Goal: Task Accomplishment & Management: Manage account settings

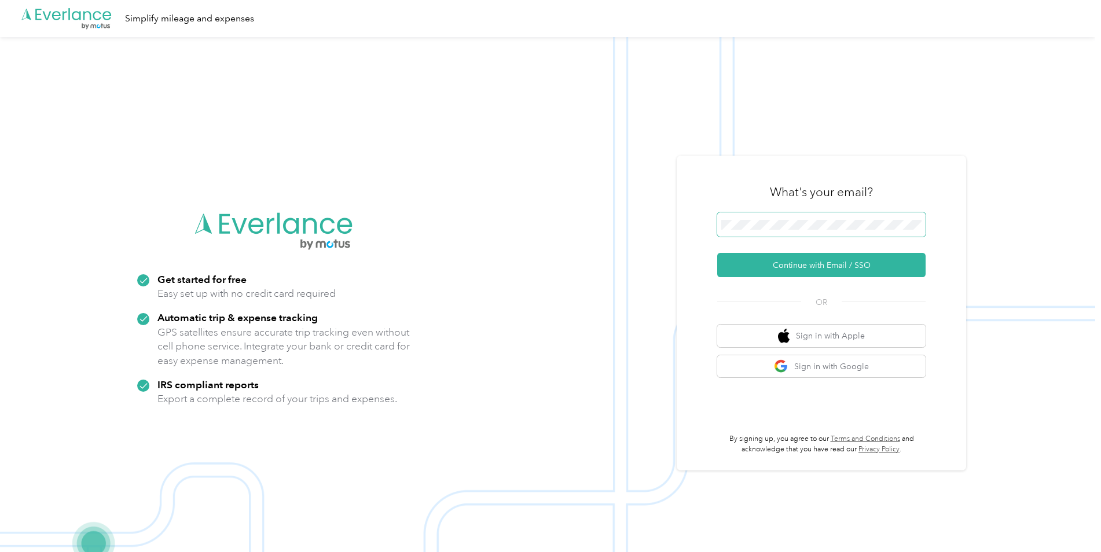
click at [718, 253] on button "Continue with Email / SSO" at bounding box center [822, 265] width 208 height 24
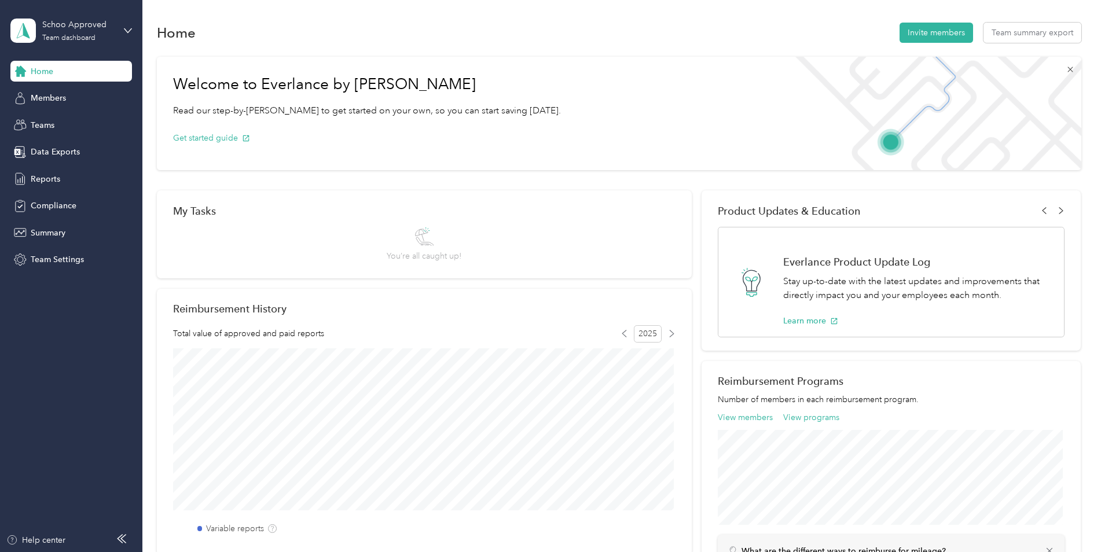
click at [1068, 69] on icon at bounding box center [1070, 69] width 9 height 9
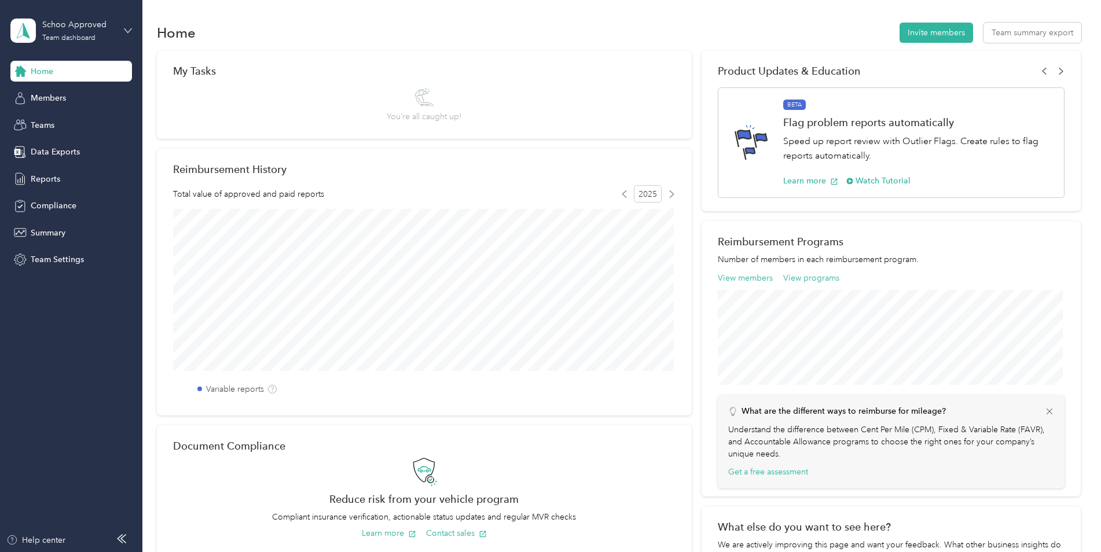
click at [128, 31] on icon at bounding box center [128, 31] width 8 height 8
click at [323, 32] on div "Home Invite members Team summary export" at bounding box center [619, 32] width 925 height 24
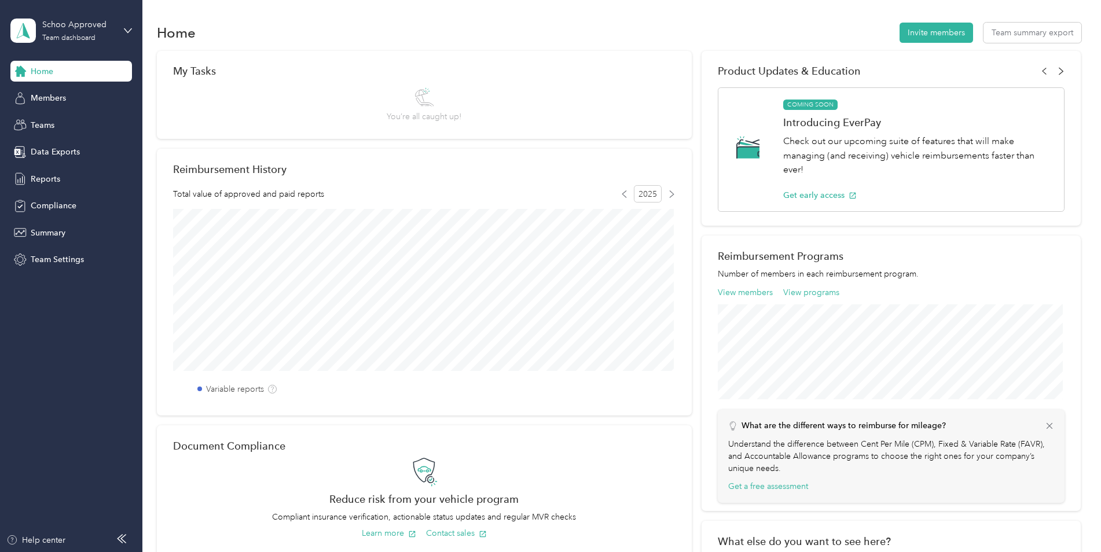
click at [1060, 73] on icon at bounding box center [1062, 71] width 8 height 8
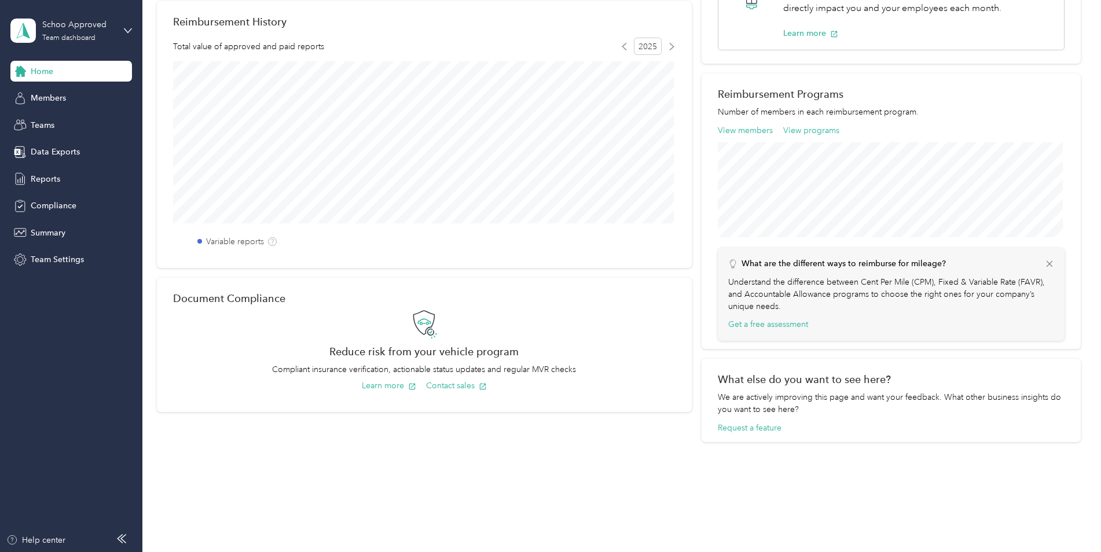
scroll to position [157, 0]
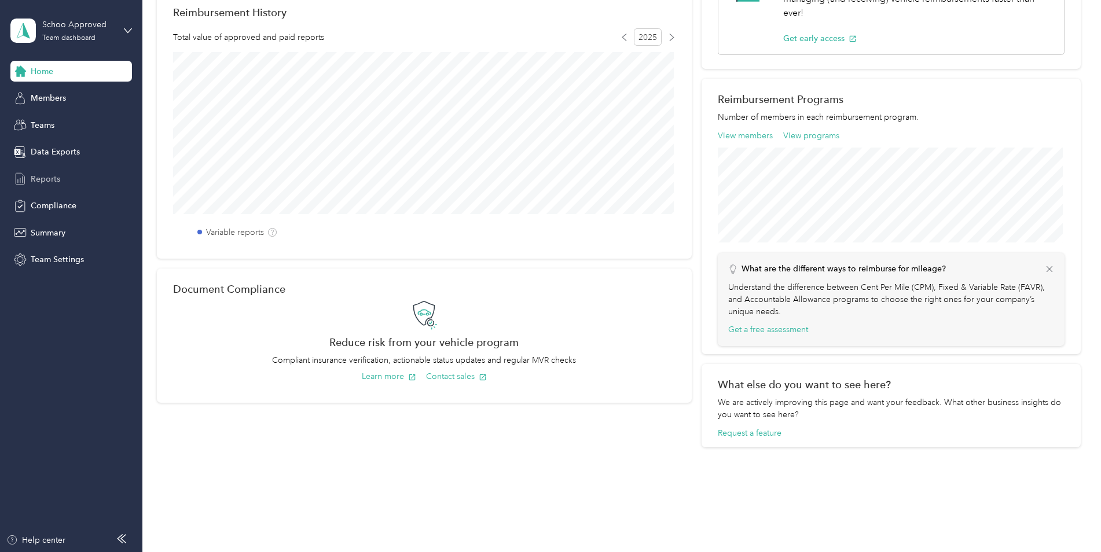
click at [62, 186] on div "Reports" at bounding box center [71, 179] width 122 height 21
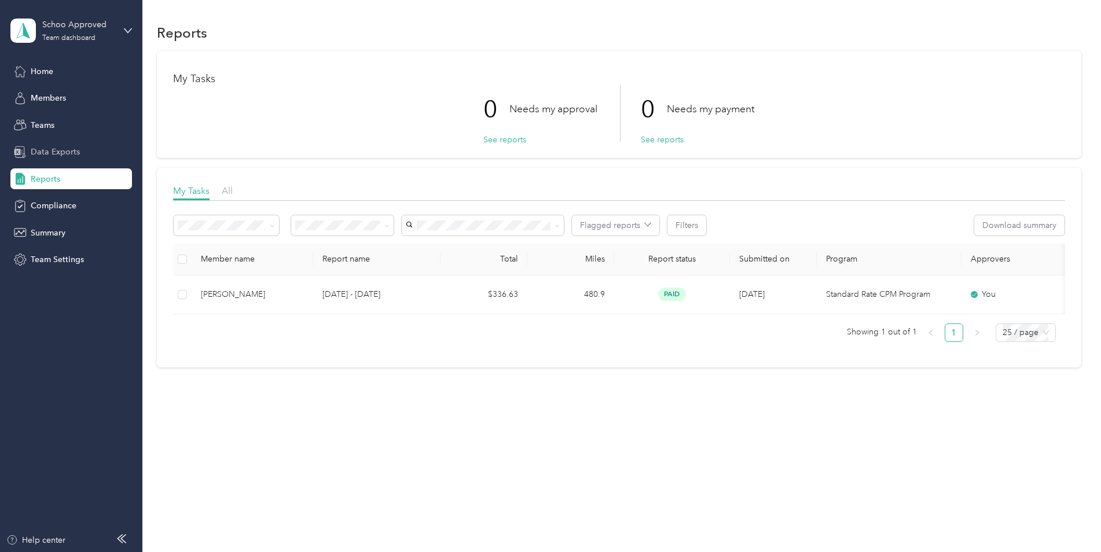
click at [93, 156] on div "Data Exports" at bounding box center [71, 152] width 122 height 21
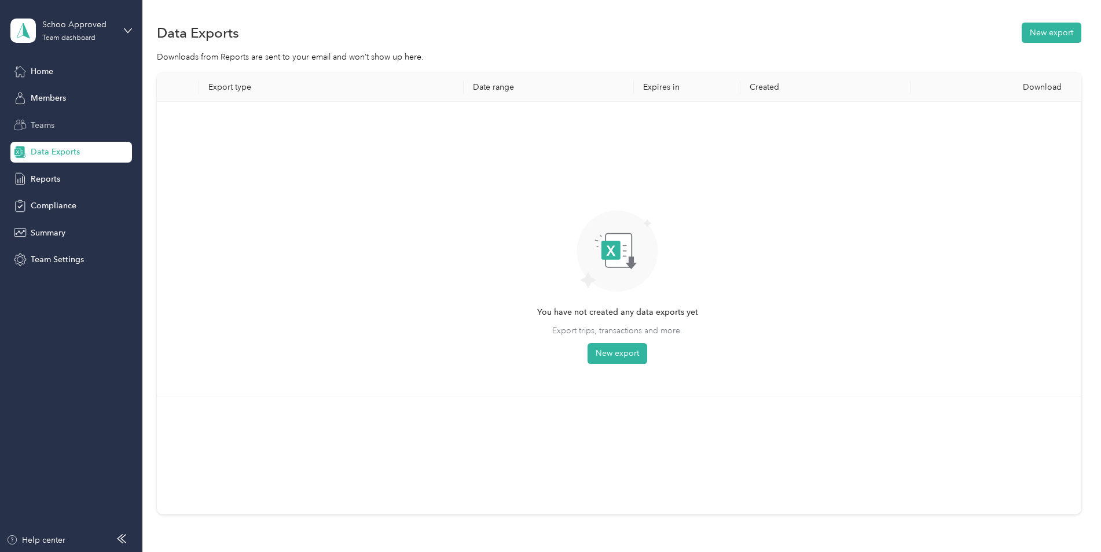
click at [67, 133] on div "Teams" at bounding box center [71, 125] width 122 height 21
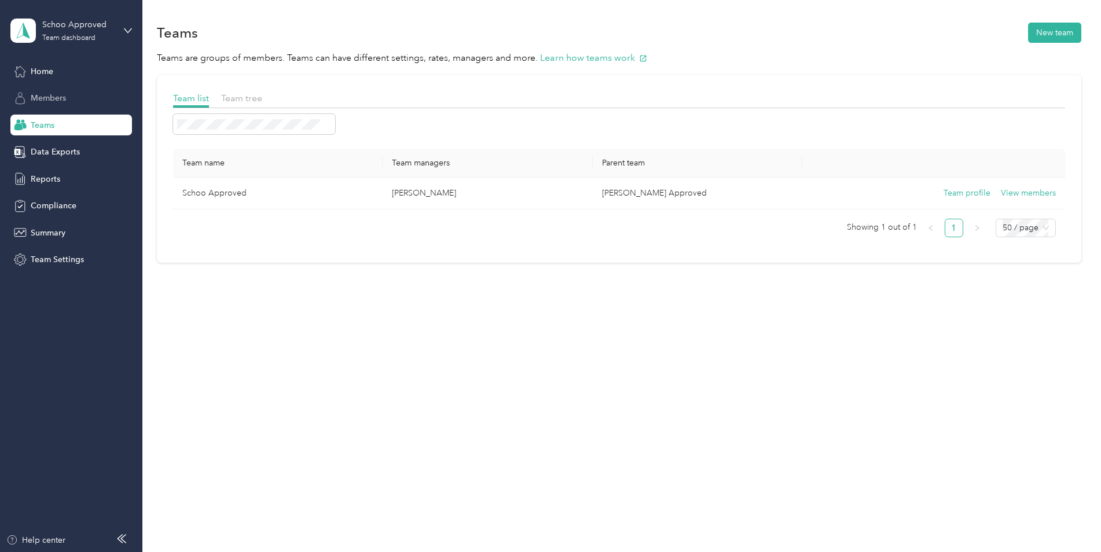
click at [53, 92] on span "Members" at bounding box center [48, 98] width 35 height 12
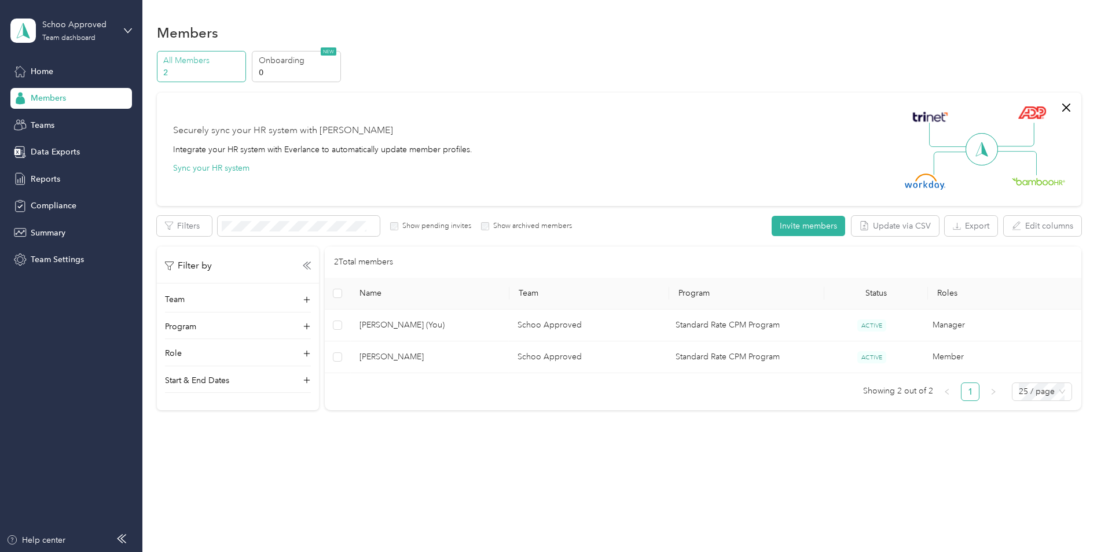
click at [983, 163] on span at bounding box center [982, 149] width 32 height 32
click at [52, 75] on span "Home" at bounding box center [42, 71] width 23 height 12
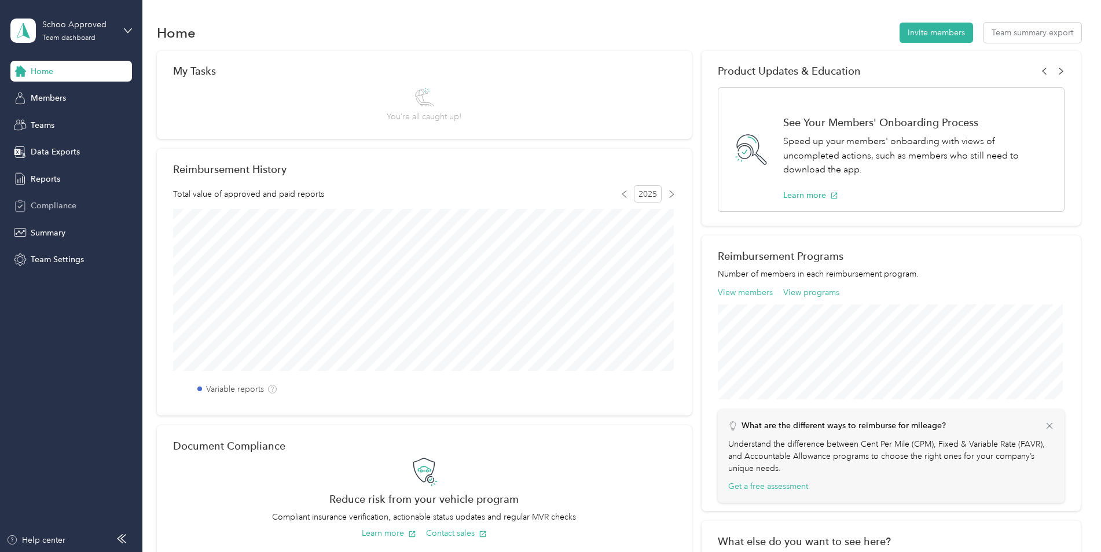
click at [82, 215] on div "Compliance" at bounding box center [71, 206] width 122 height 21
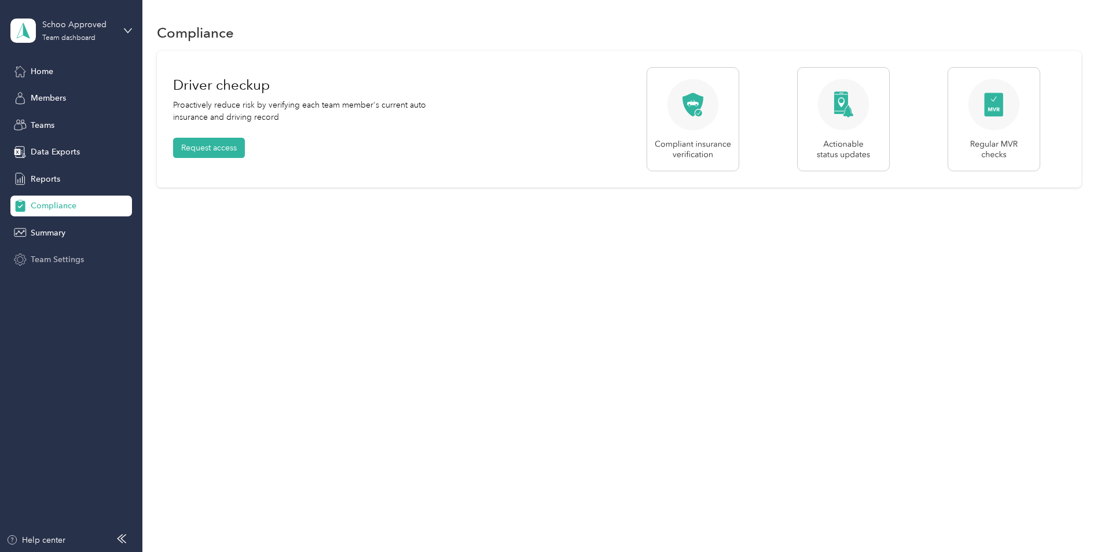
click at [75, 255] on span "Team Settings" at bounding box center [57, 260] width 53 height 12
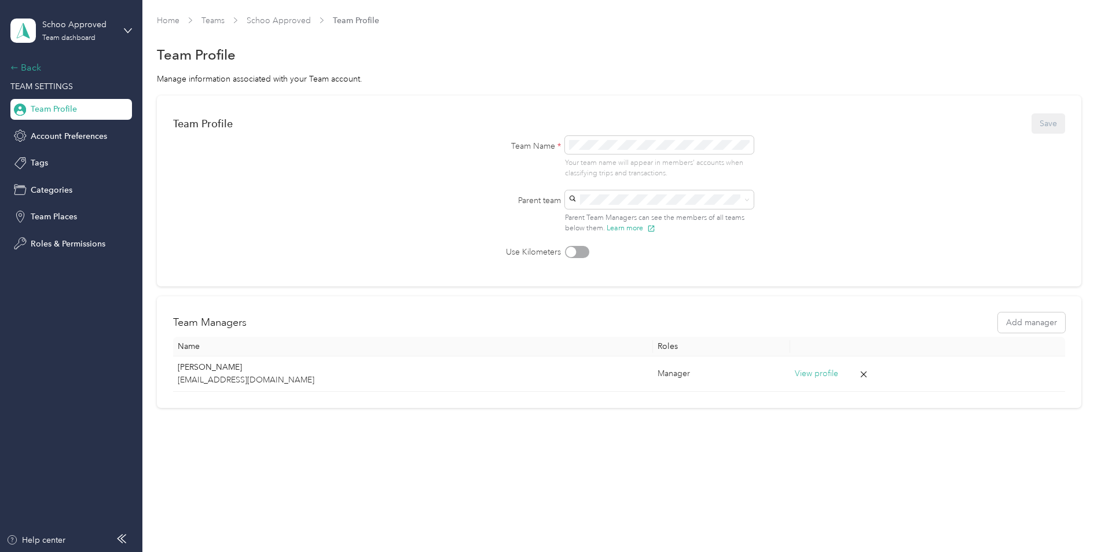
click at [16, 66] on icon at bounding box center [14, 68] width 8 height 8
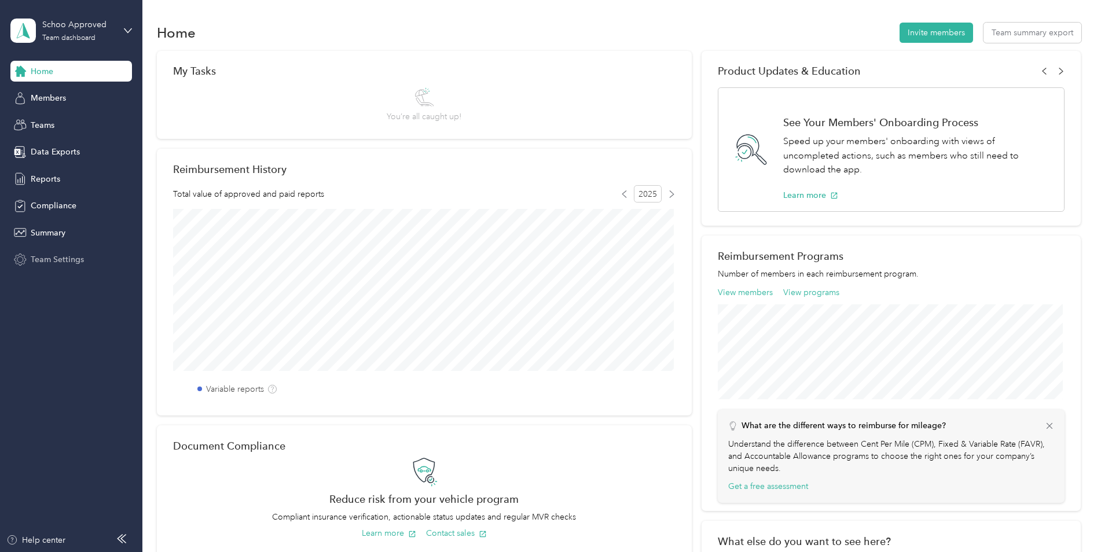
click at [64, 259] on span "Team Settings" at bounding box center [57, 260] width 53 height 12
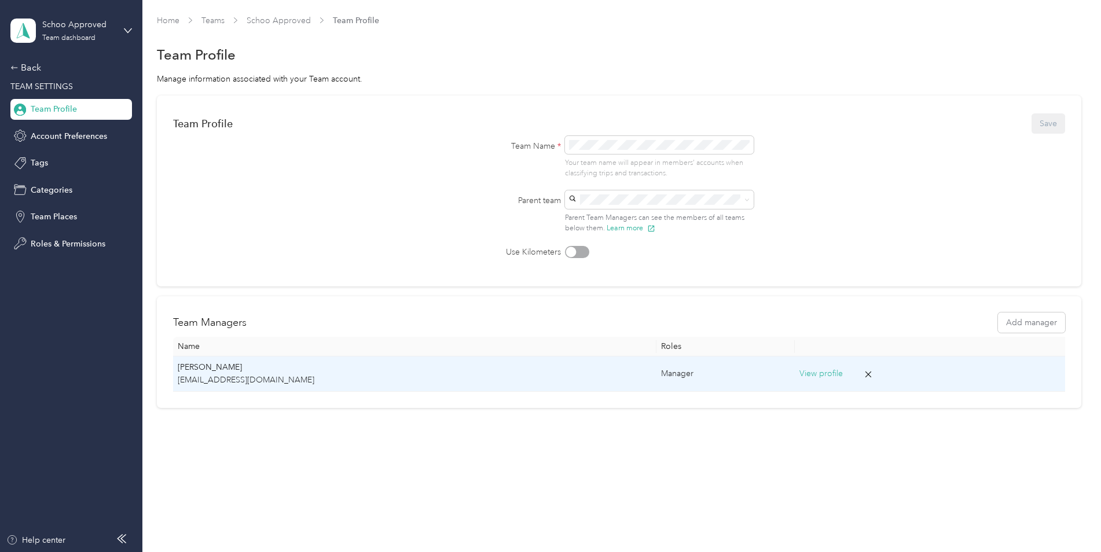
click at [800, 372] on button "View profile" at bounding box center [821, 374] width 43 height 13
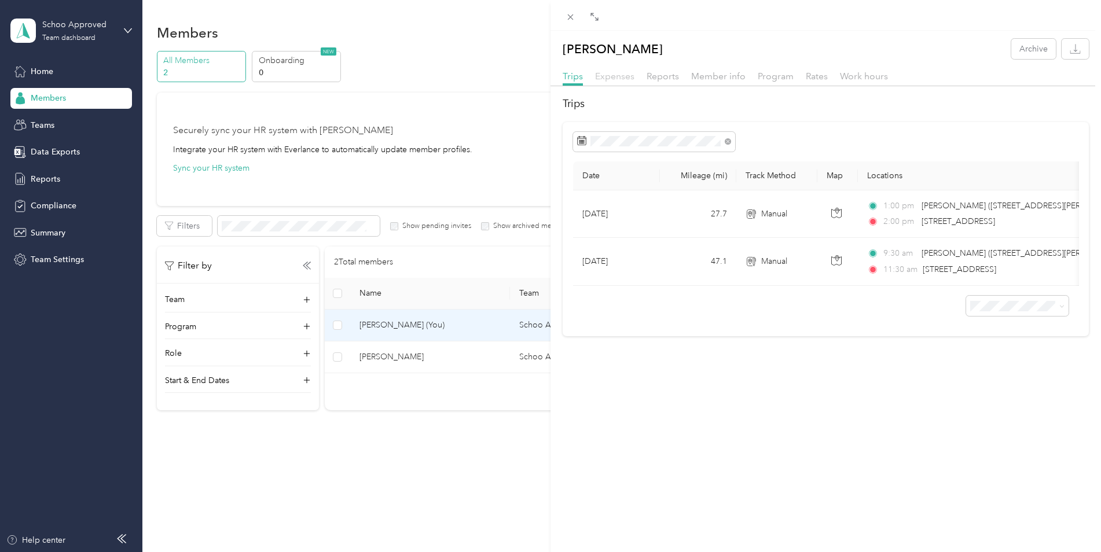
click at [606, 79] on span "Expenses" at bounding box center [614, 76] width 39 height 11
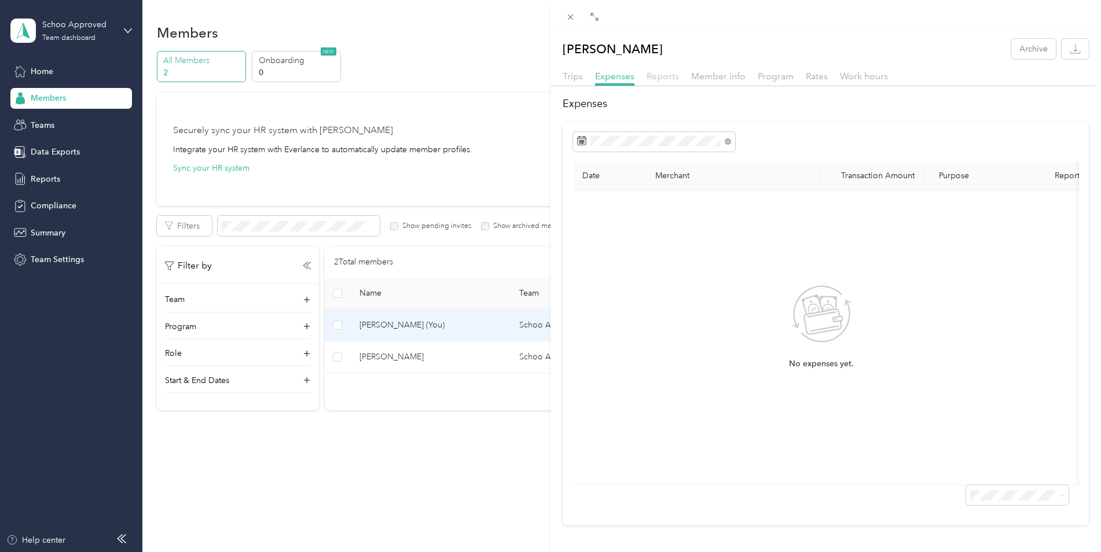
click at [665, 78] on span "Reports" at bounding box center [663, 76] width 32 height 11
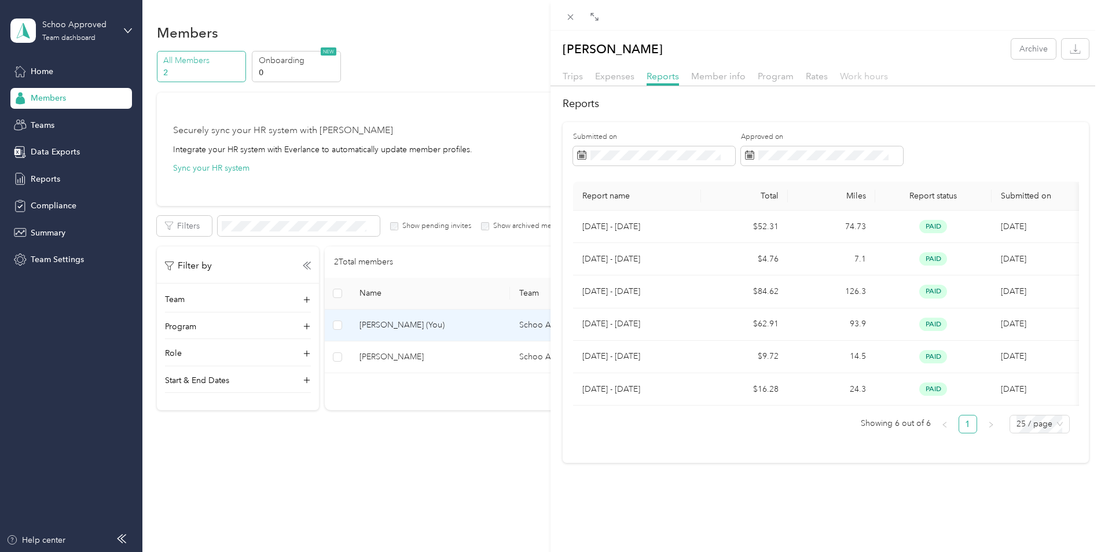
click at [860, 79] on span "Work hours" at bounding box center [864, 76] width 48 height 11
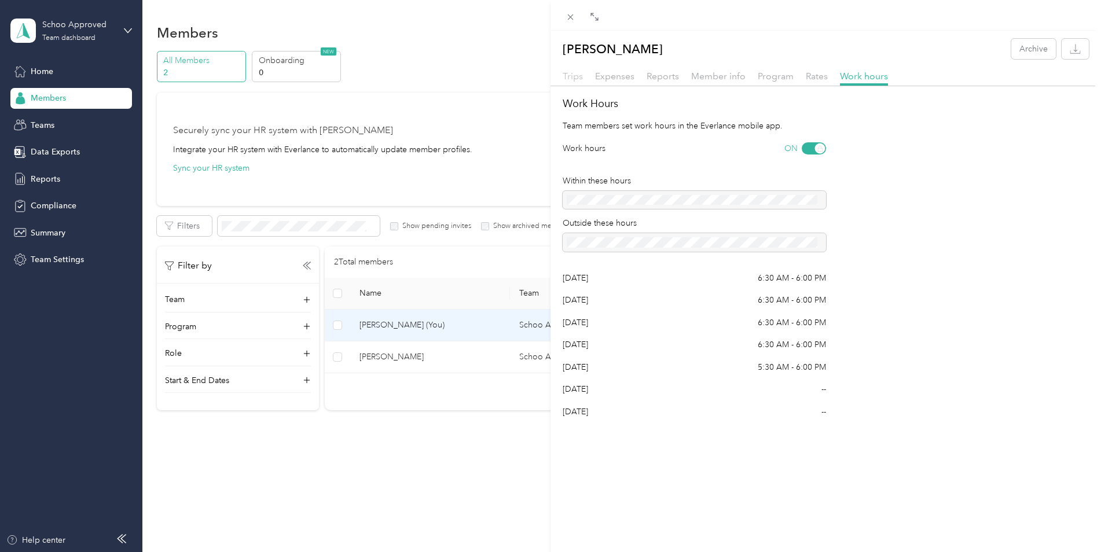
click at [572, 80] on span "Trips" at bounding box center [573, 76] width 20 height 11
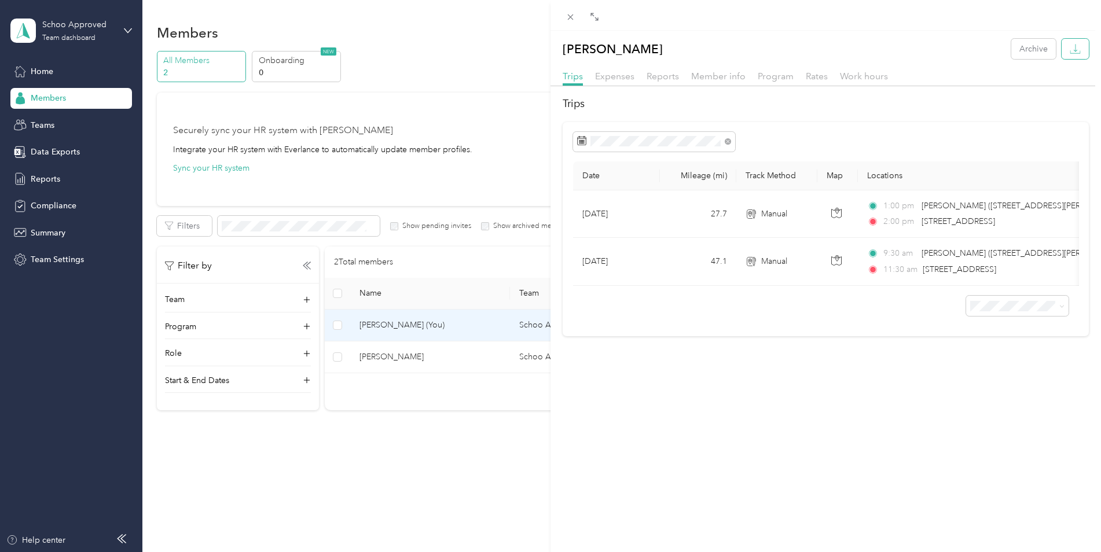
click at [1062, 46] on button "button" at bounding box center [1075, 49] width 27 height 20
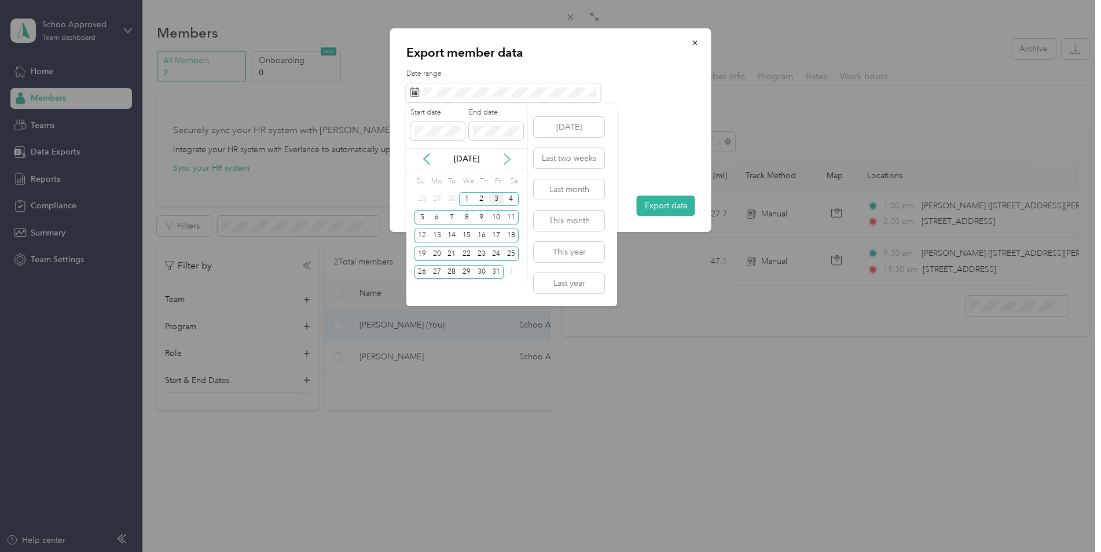
click at [507, 158] on icon at bounding box center [508, 159] width 12 height 12
click at [428, 163] on icon at bounding box center [427, 159] width 12 height 12
click at [428, 163] on icon at bounding box center [427, 159] width 6 height 10
click at [476, 200] on div "4" at bounding box center [481, 199] width 15 height 14
click at [438, 197] on div "1" at bounding box center [437, 199] width 15 height 14
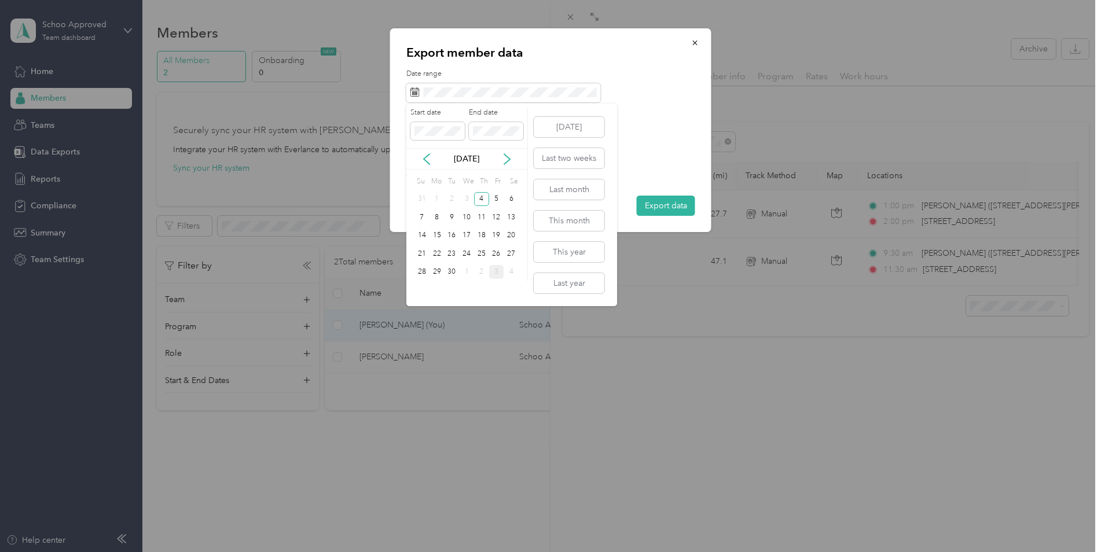
click at [438, 200] on div "1" at bounding box center [437, 199] width 15 height 14
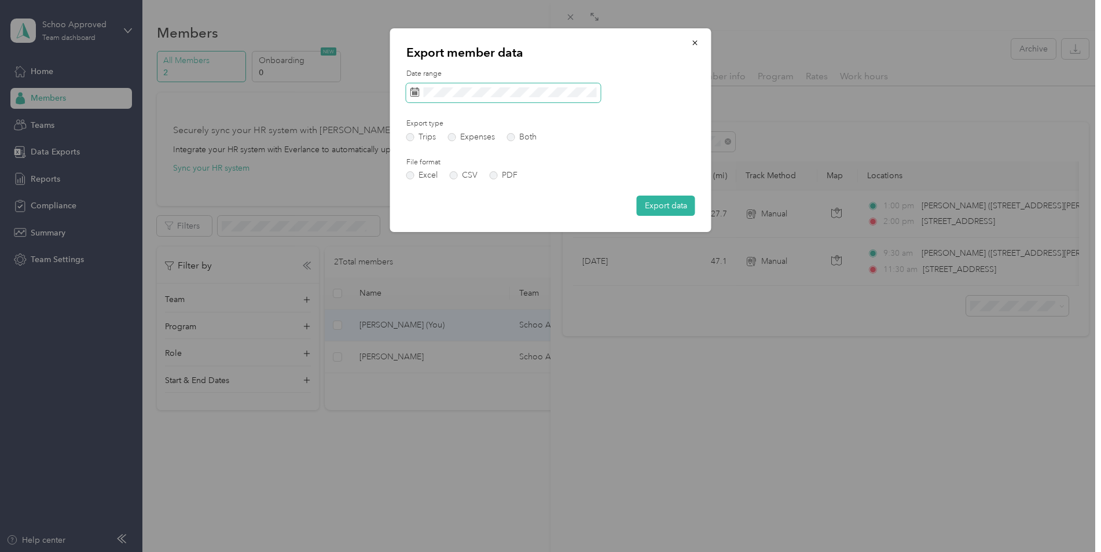
click at [418, 92] on icon at bounding box center [415, 91] width 9 height 9
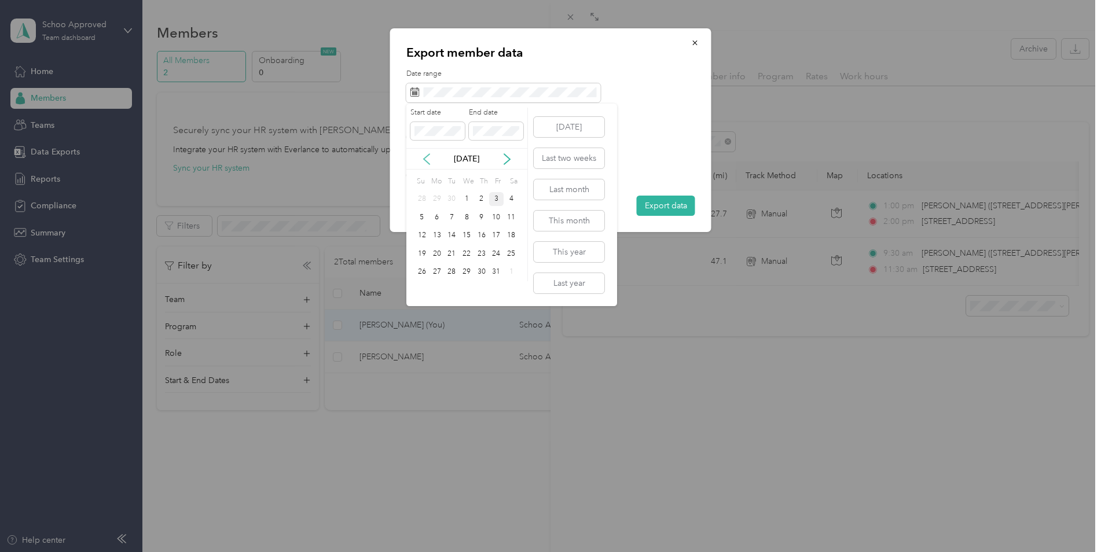
click at [427, 160] on icon at bounding box center [427, 159] width 12 height 12
click at [449, 271] on div "30" at bounding box center [451, 272] width 15 height 14
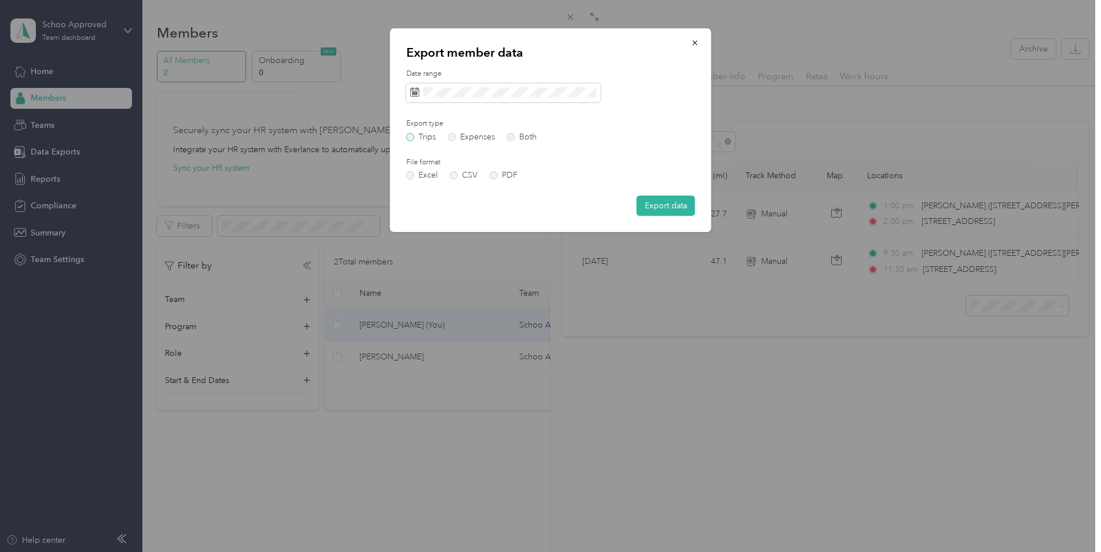
click at [425, 137] on label "Trips" at bounding box center [422, 137] width 30 height 8
click at [691, 45] on icon "button" at bounding box center [695, 43] width 8 height 8
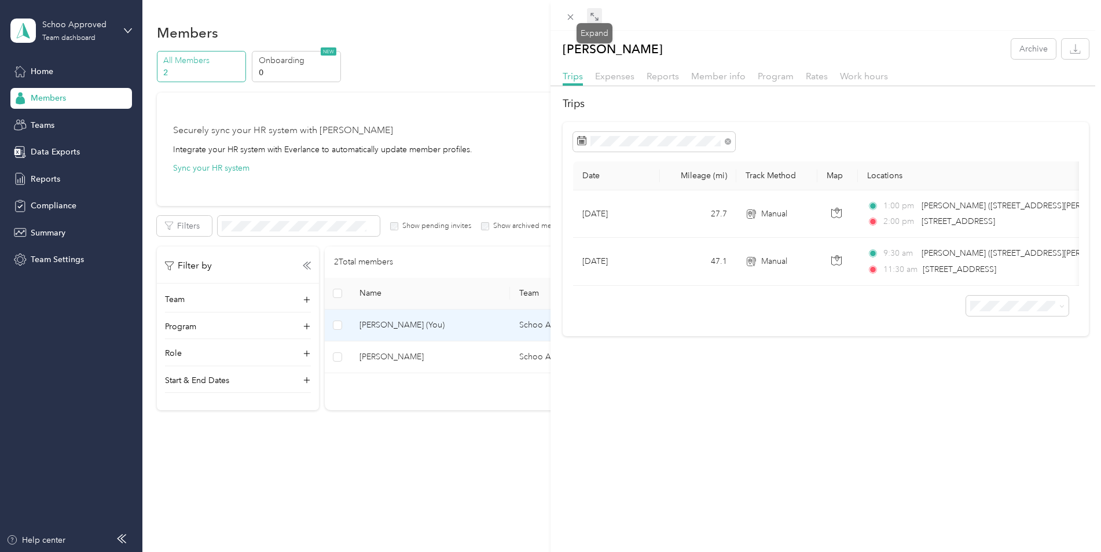
click at [599, 17] on span at bounding box center [594, 16] width 15 height 16
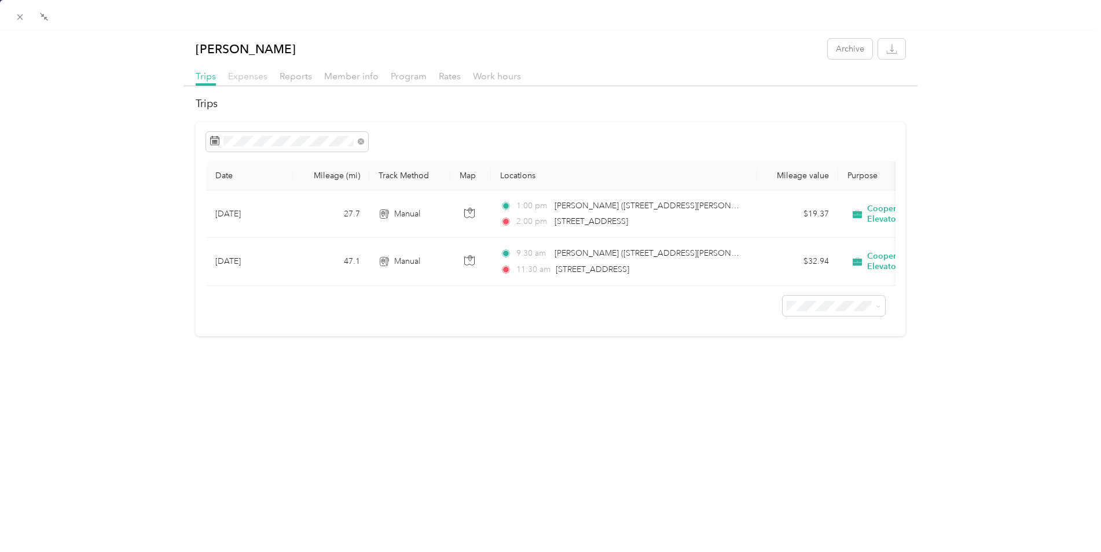
click at [246, 79] on span "Expenses" at bounding box center [247, 76] width 39 height 11
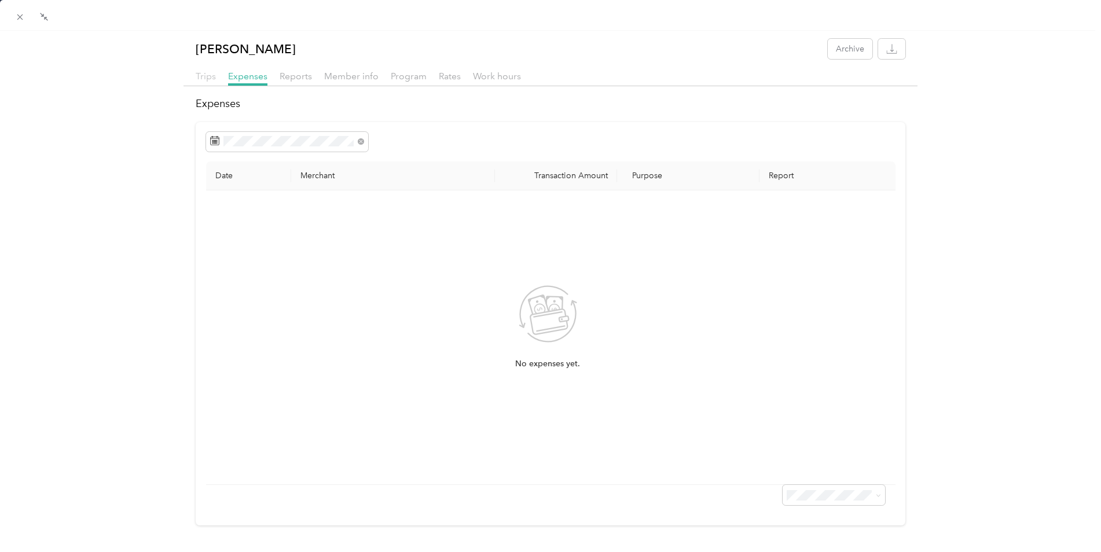
click at [209, 74] on span "Trips" at bounding box center [206, 76] width 20 height 11
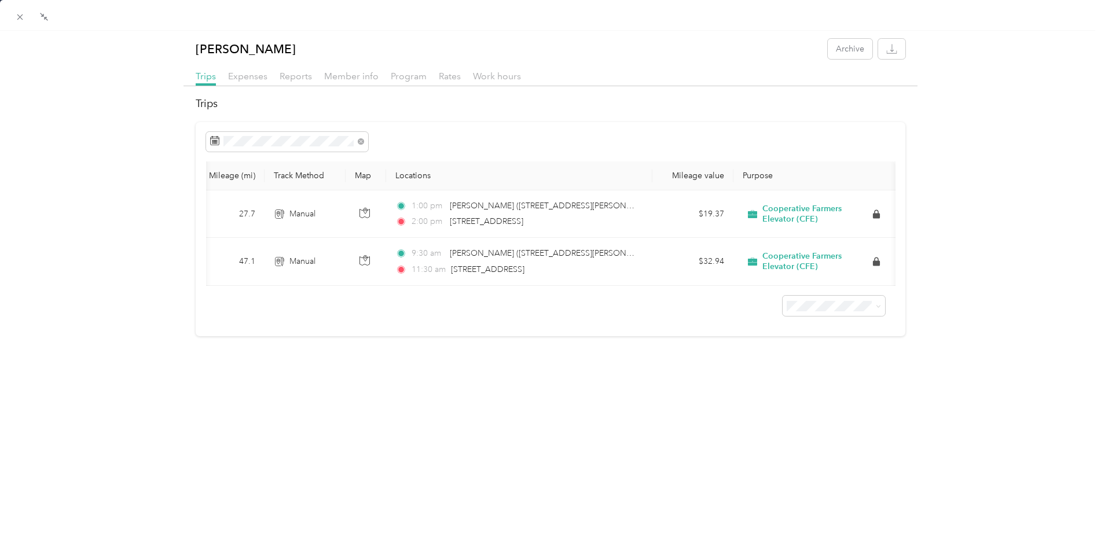
scroll to position [0, 111]
click at [207, 80] on span "Trips" at bounding box center [206, 76] width 20 height 11
click at [44, 19] on icon at bounding box center [45, 18] width 3 height 3
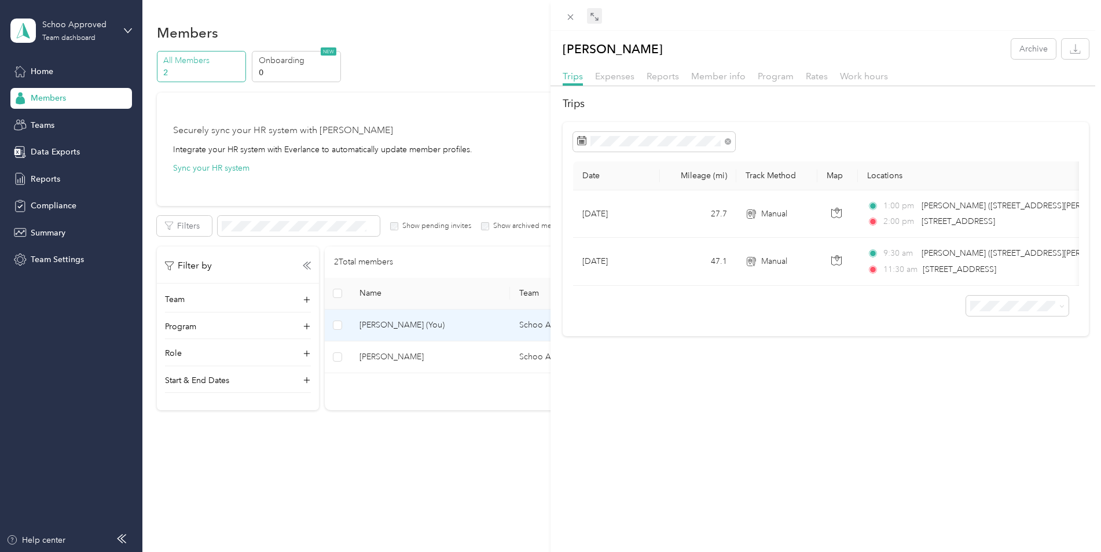
drag, startPoint x: 568, startPoint y: 81, endPoint x: 519, endPoint y: 68, distance: 50.4
click at [519, 68] on div "[PERSON_NAME] Archive Trips Expenses Reports Member info Program Rates Work hou…" at bounding box center [550, 276] width 1101 height 552
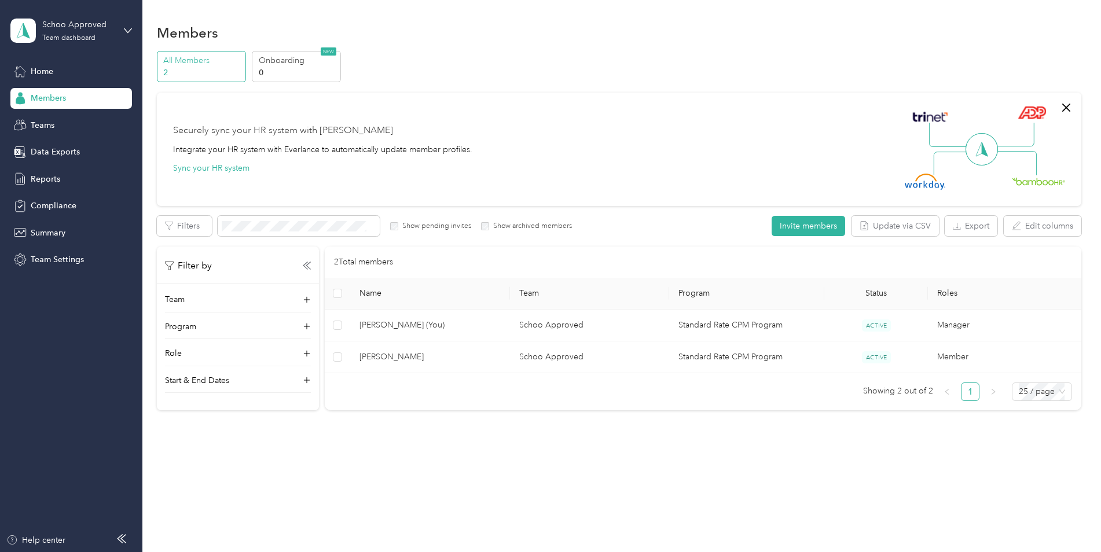
click at [994, 157] on span at bounding box center [982, 149] width 32 height 32
click at [56, 259] on span "Team Settings" at bounding box center [57, 260] width 53 height 12
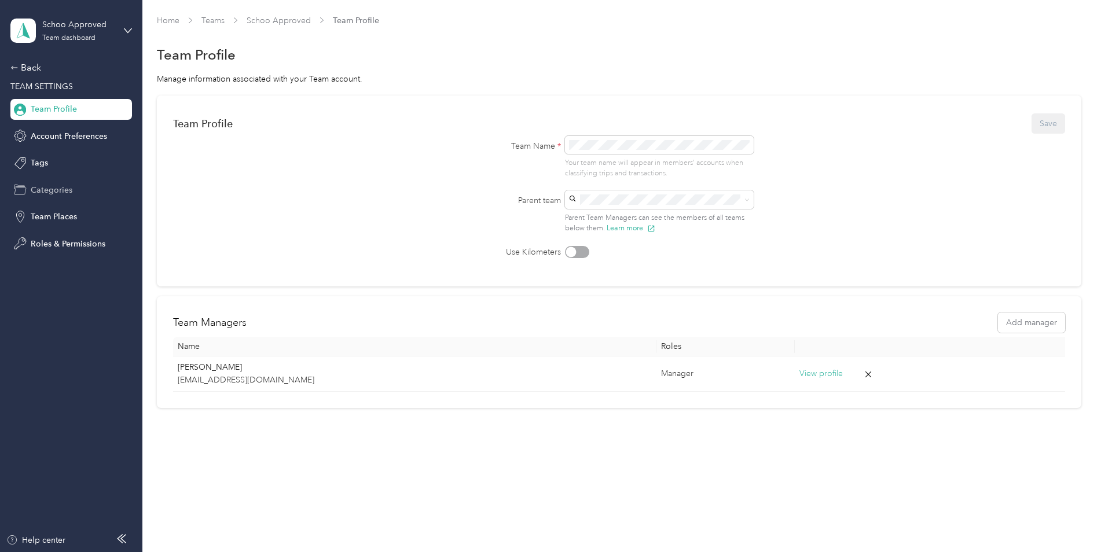
click at [65, 190] on span "Categories" at bounding box center [52, 190] width 42 height 12
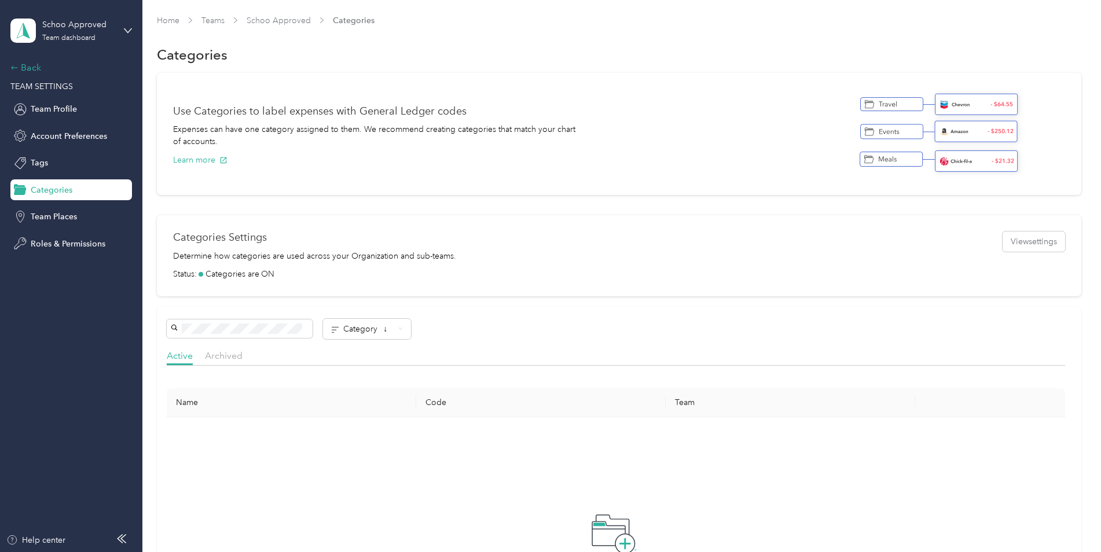
click at [12, 68] on icon at bounding box center [14, 66] width 6 height 3
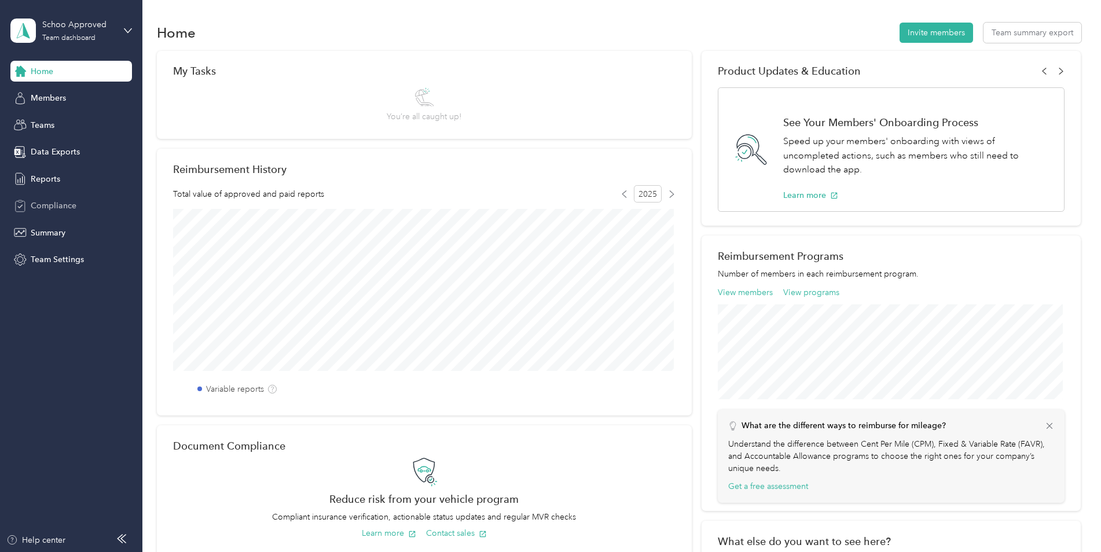
click at [54, 208] on span "Compliance" at bounding box center [54, 206] width 46 height 12
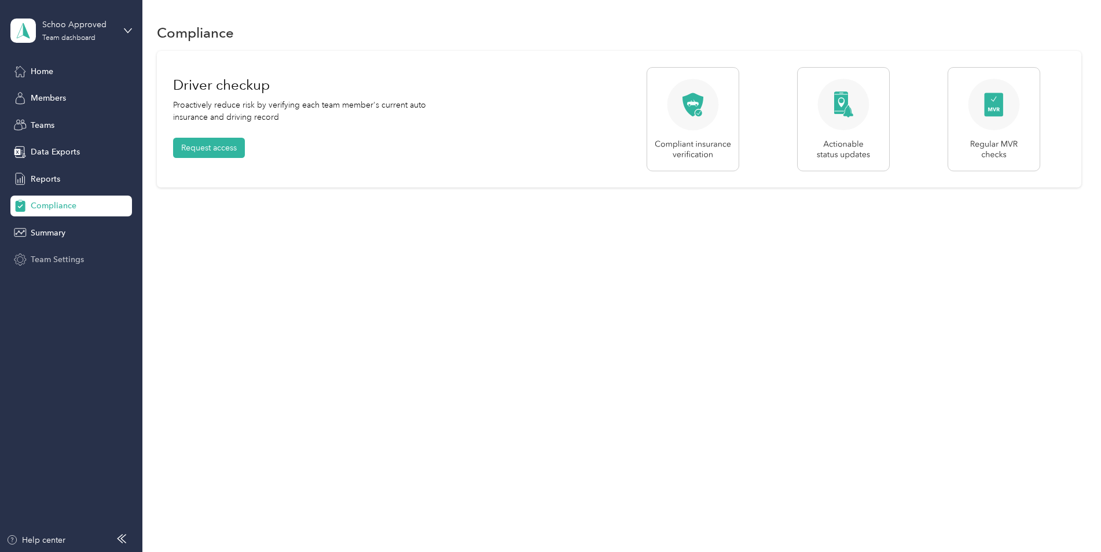
click at [49, 259] on span "Team Settings" at bounding box center [57, 260] width 53 height 12
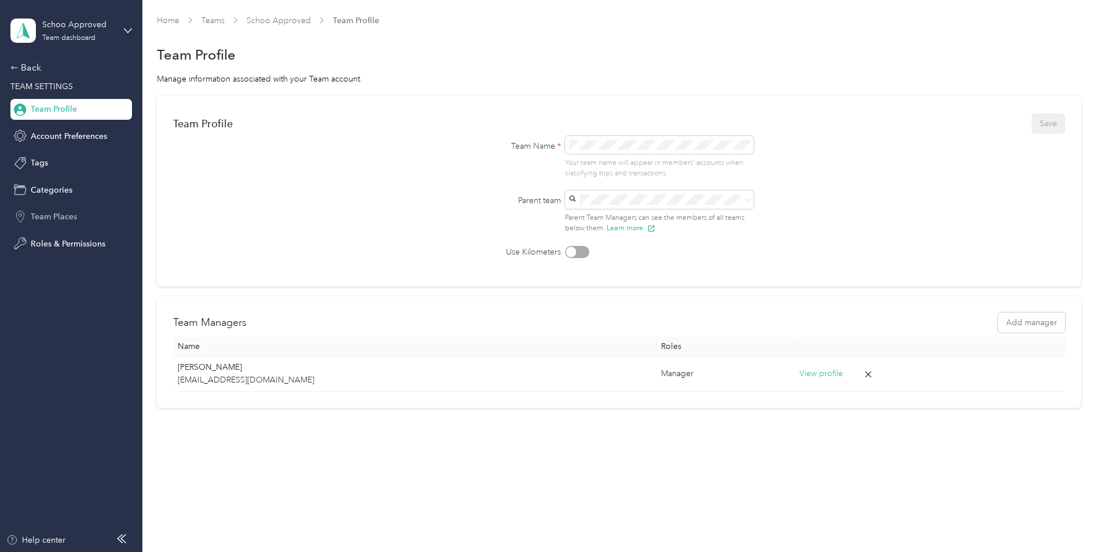
click at [61, 216] on span "Team Places" at bounding box center [54, 217] width 46 height 12
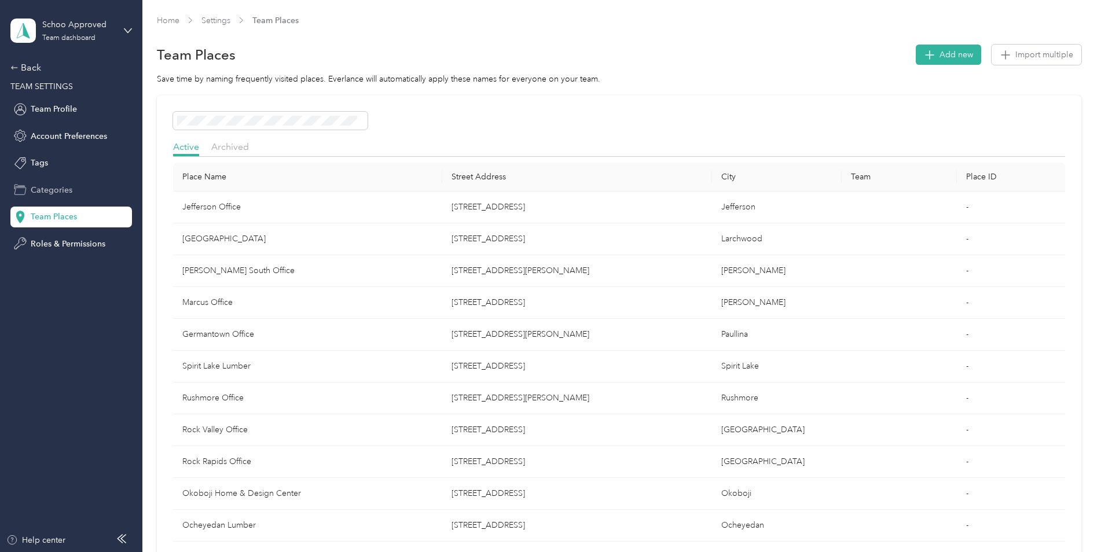
click at [53, 188] on span "Categories" at bounding box center [52, 190] width 42 height 12
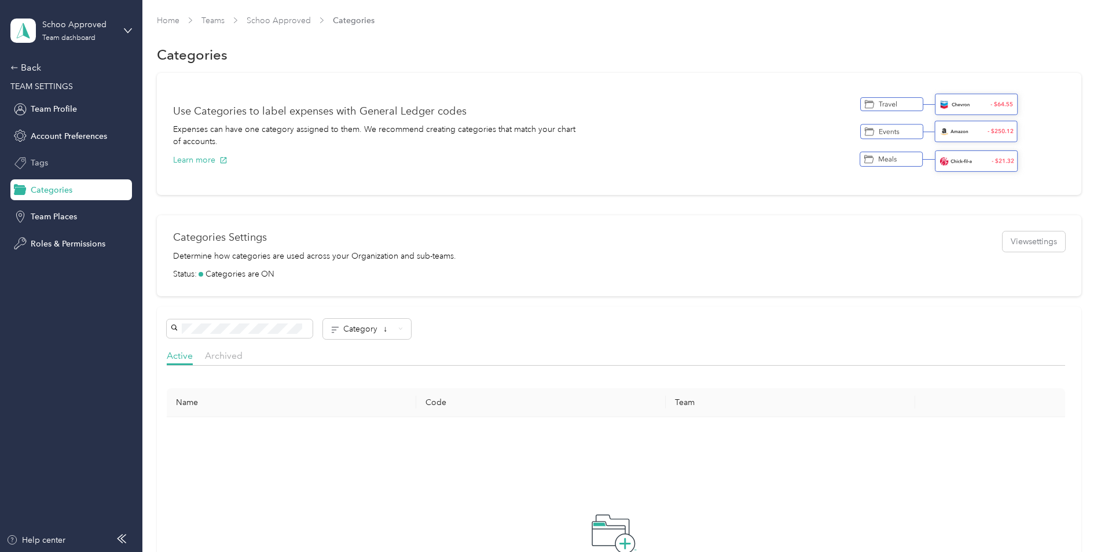
click at [45, 162] on span "Tags" at bounding box center [39, 163] width 17 height 12
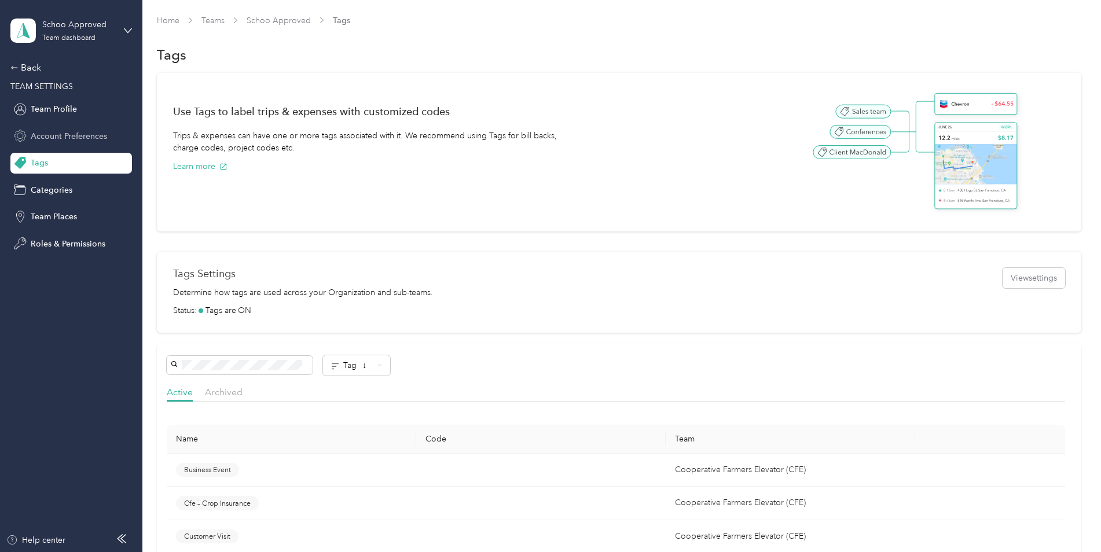
click at [77, 135] on span "Account Preferences" at bounding box center [69, 136] width 76 height 12
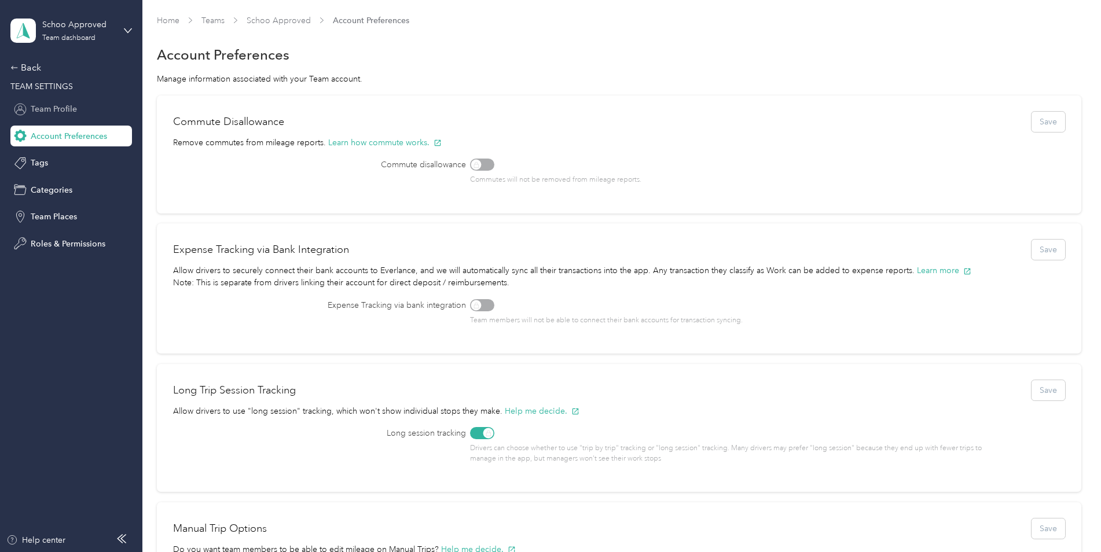
click at [58, 108] on span "Team Profile" at bounding box center [54, 109] width 46 height 12
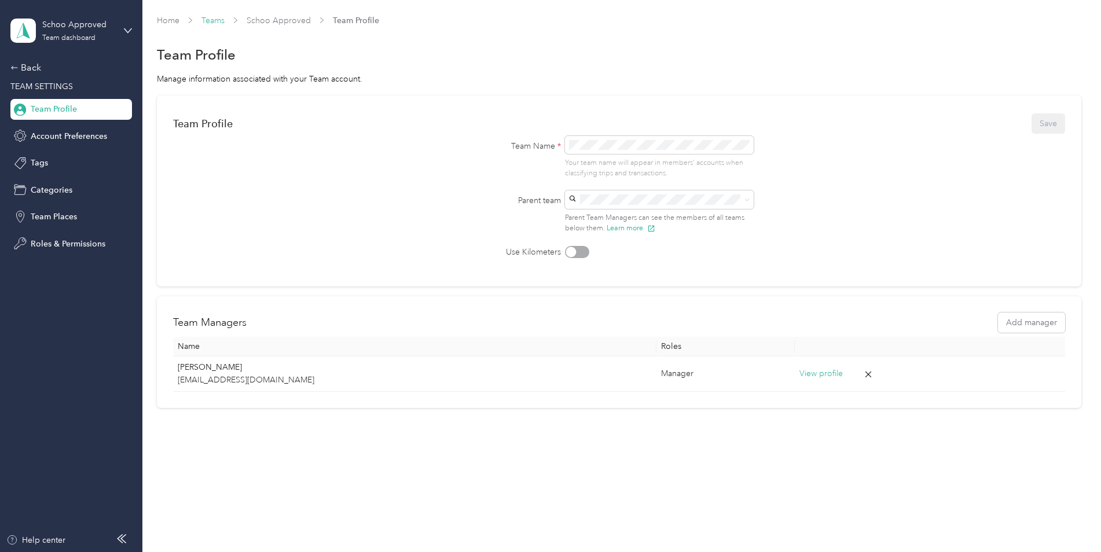
click at [224, 21] on link "Teams" at bounding box center [213, 21] width 23 height 10
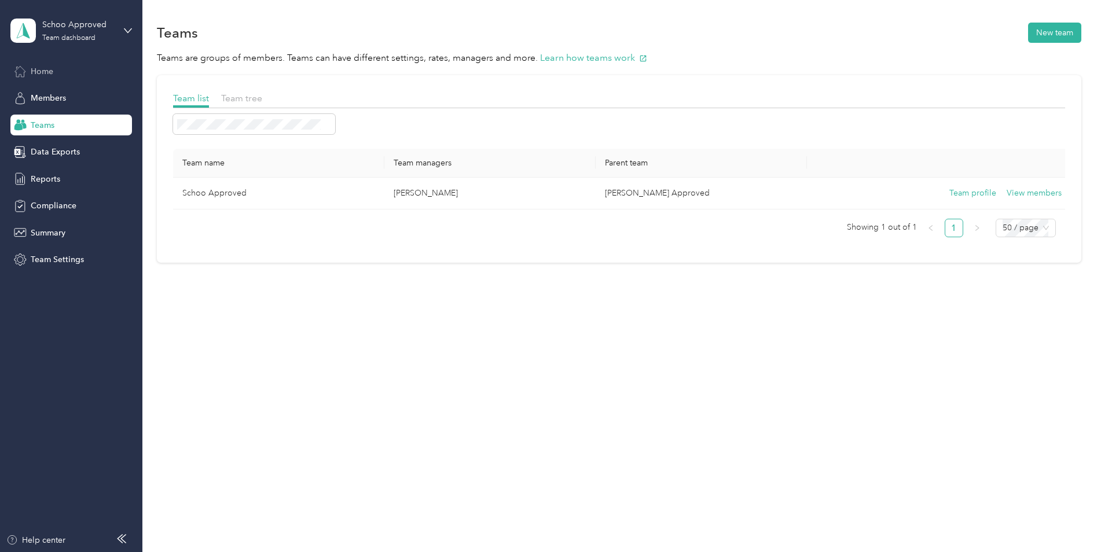
click at [44, 69] on span "Home" at bounding box center [42, 71] width 23 height 12
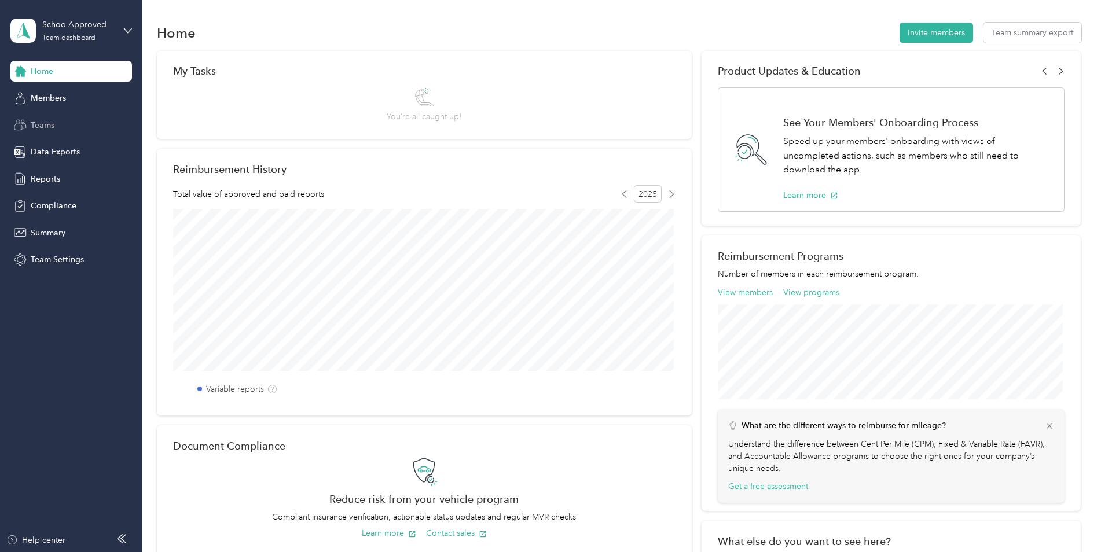
click at [41, 120] on span "Teams" at bounding box center [43, 125] width 24 height 12
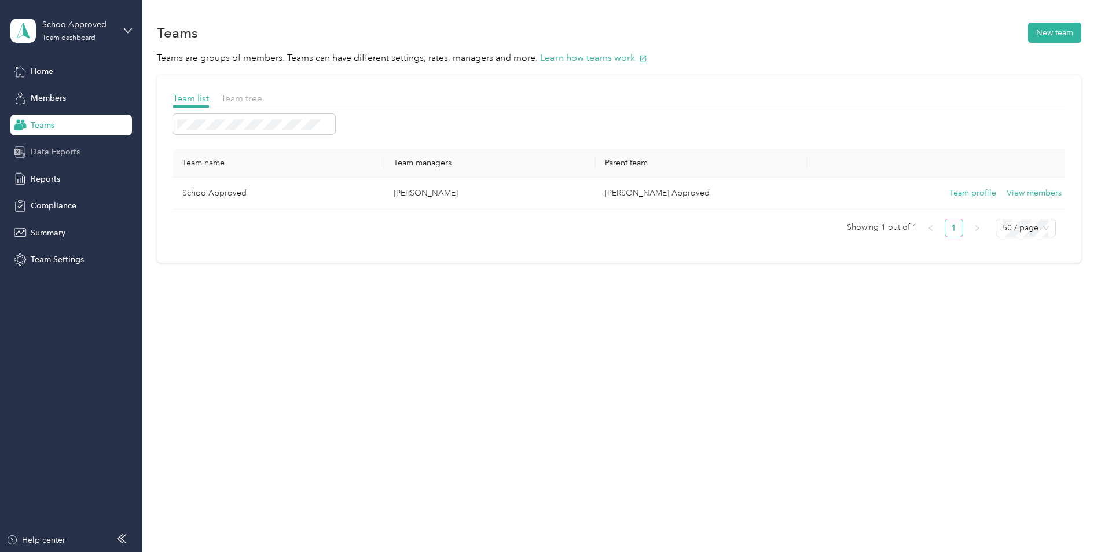
click at [48, 152] on span "Data Exports" at bounding box center [55, 152] width 49 height 12
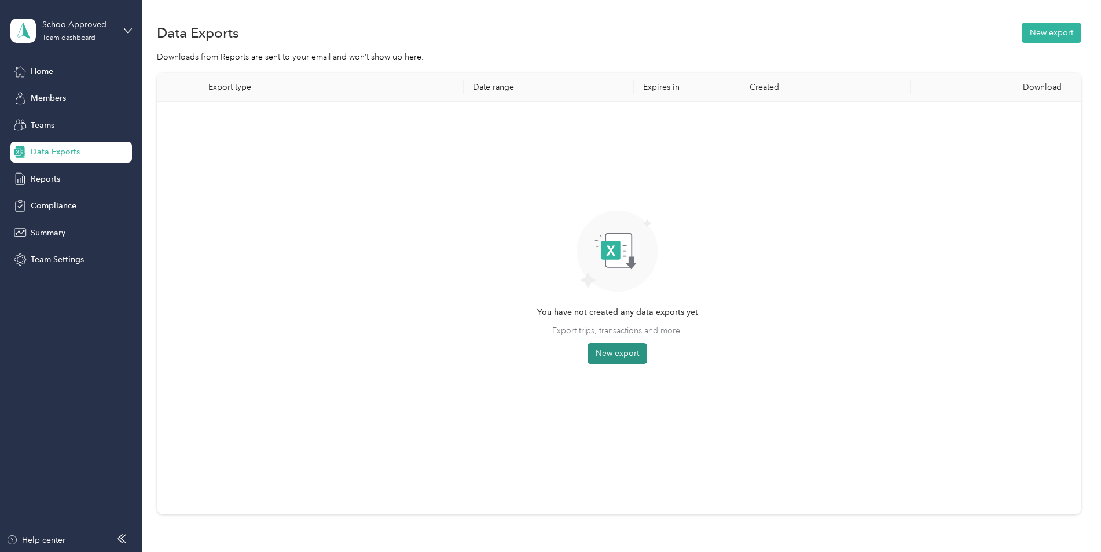
click at [621, 358] on button "New export" at bounding box center [618, 353] width 60 height 21
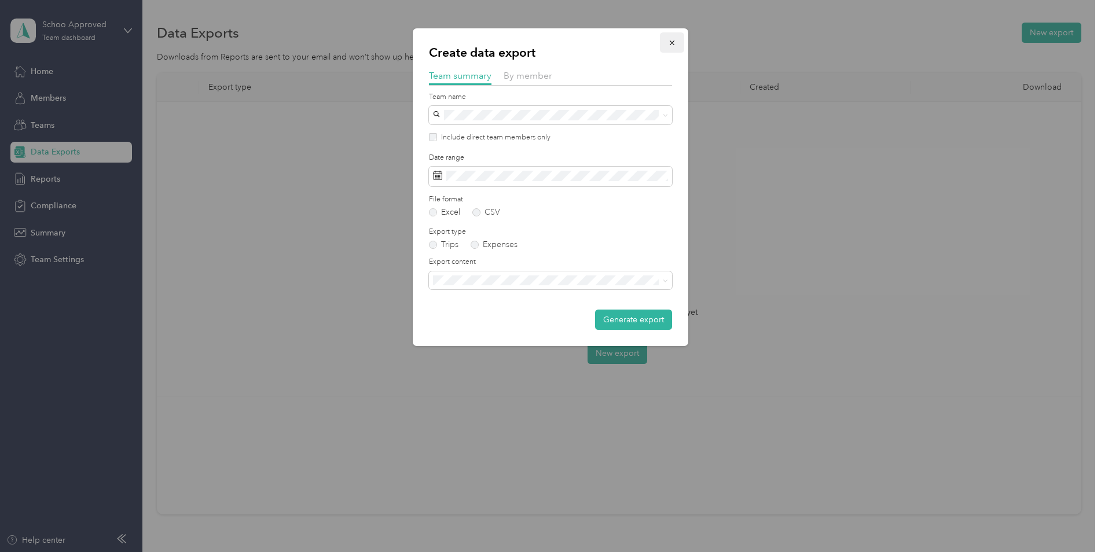
click at [676, 40] on button "button" at bounding box center [672, 42] width 24 height 20
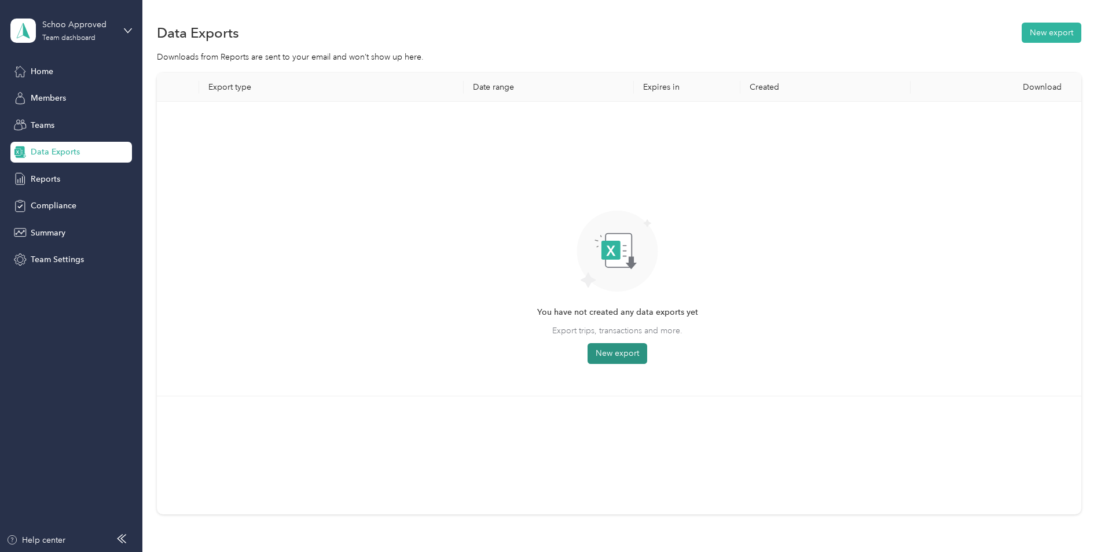
click at [613, 356] on button "New export" at bounding box center [618, 353] width 60 height 21
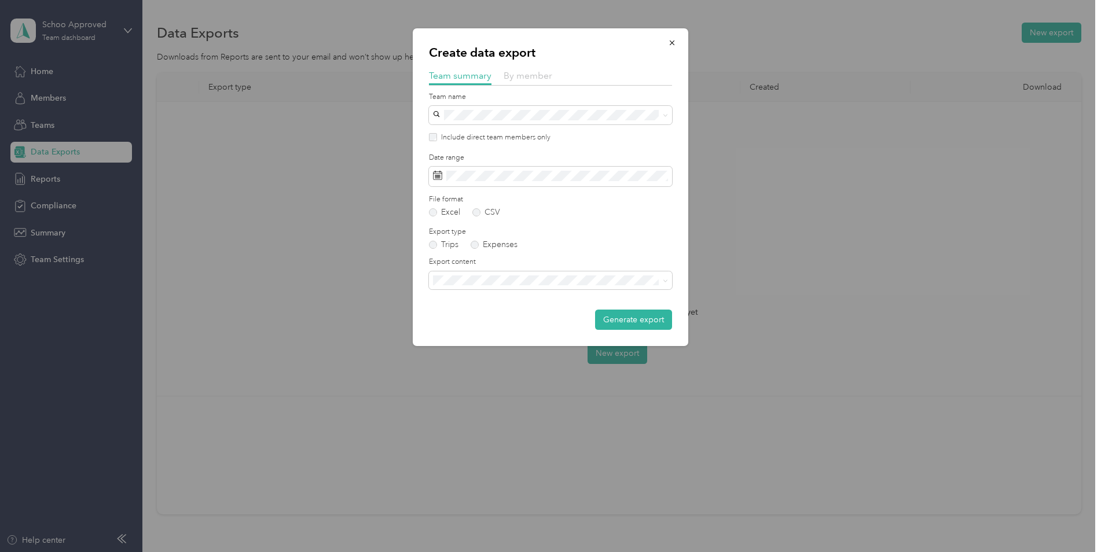
click at [511, 72] on span "By member" at bounding box center [528, 75] width 49 height 11
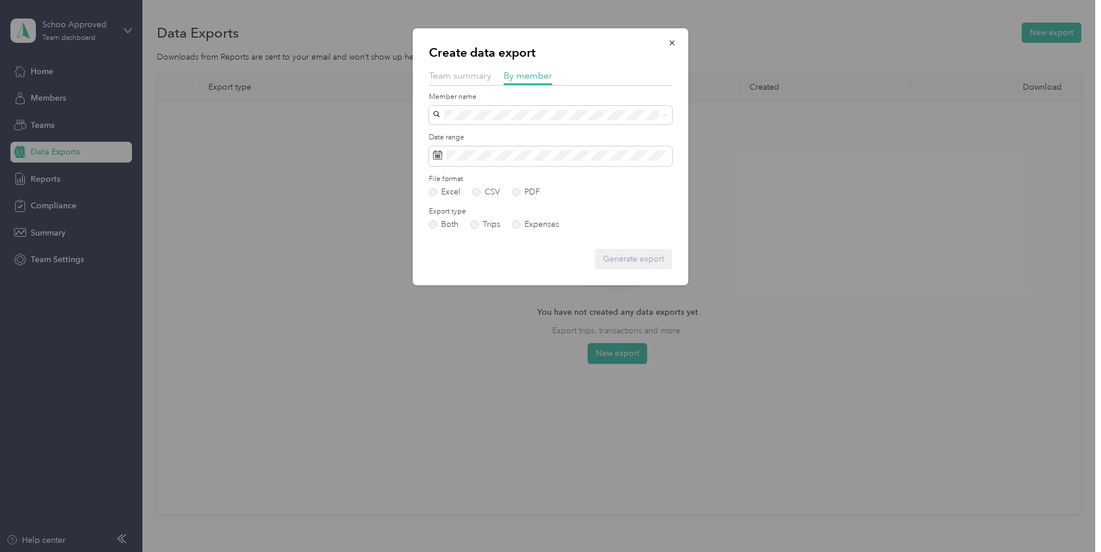
click at [475, 133] on span "[PERSON_NAME]" at bounding box center [469, 136] width 64 height 10
click at [641, 260] on button "Generate export" at bounding box center [633, 259] width 77 height 20
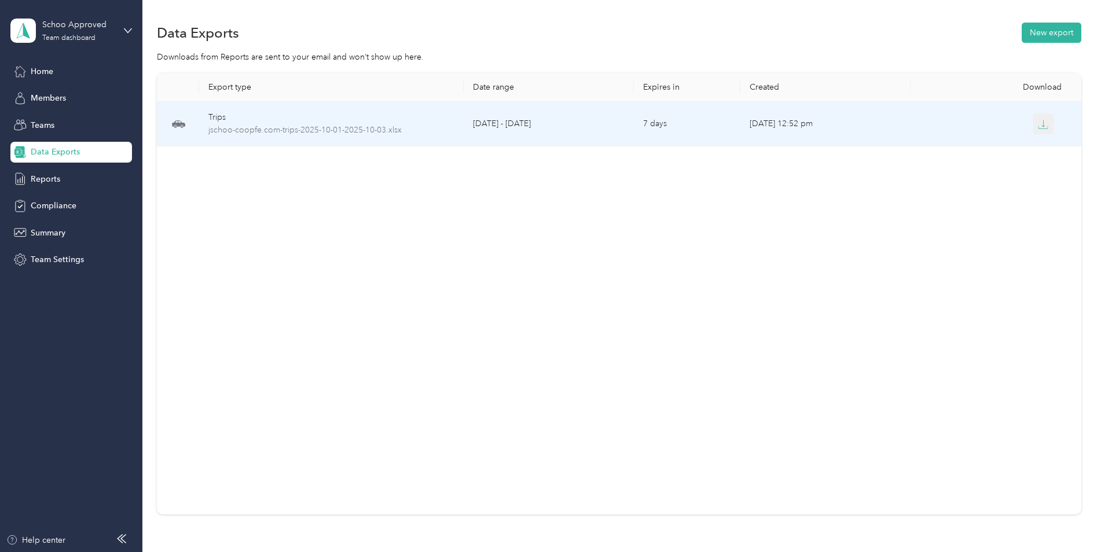
click at [1044, 126] on icon "button" at bounding box center [1043, 124] width 10 height 10
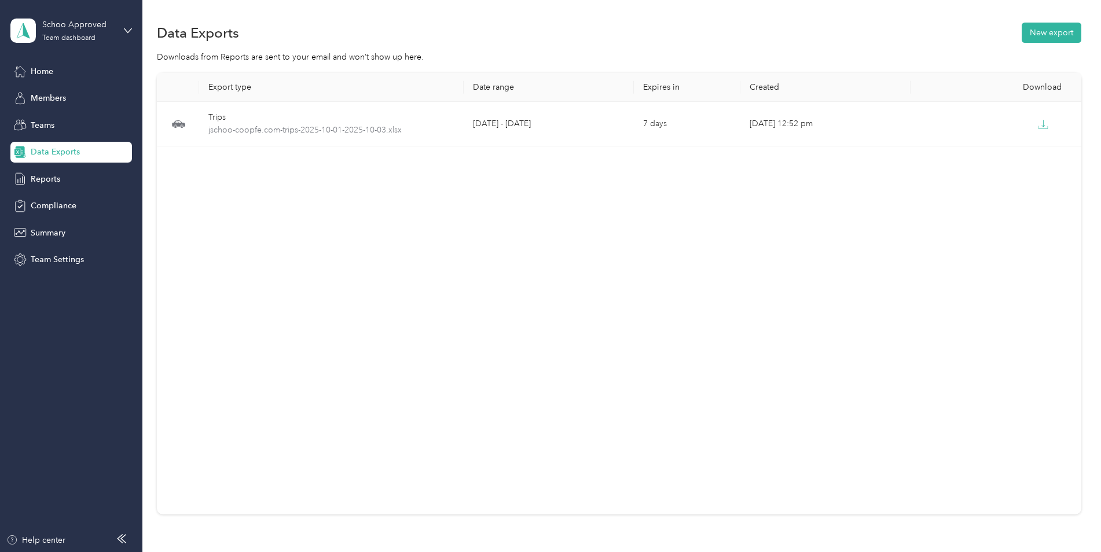
click at [1056, 54] on div "Downloads from Reports are sent to your email and won’t show up here." at bounding box center [619, 57] width 925 height 12
drag, startPoint x: 216, startPoint y: 127, endPoint x: 207, endPoint y: 205, distance: 78.2
click at [207, 204] on div "Export type Date range Expires in Created Download Trips jschoo-coopfe.com-trip…" at bounding box center [619, 294] width 925 height 442
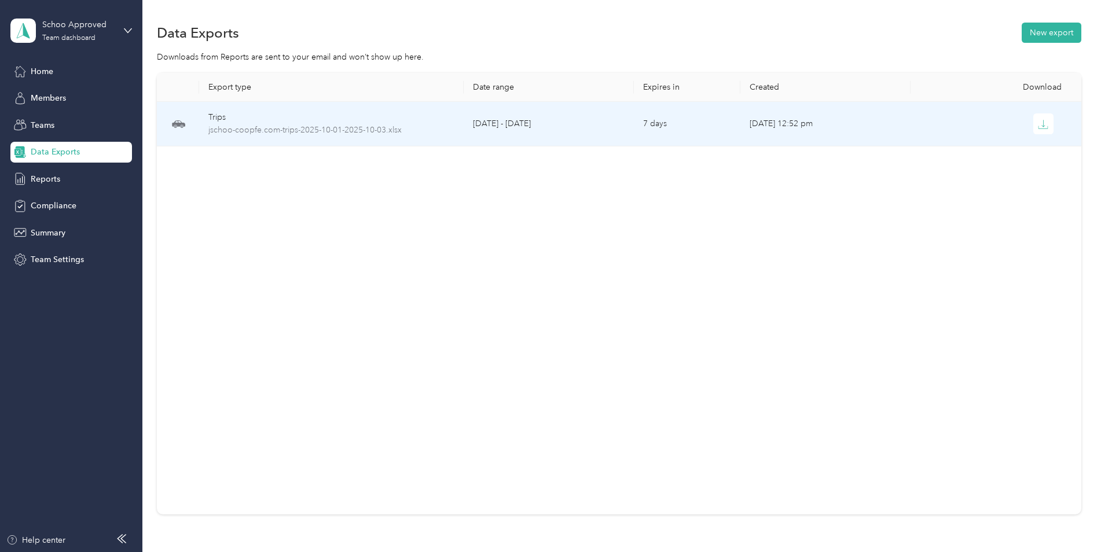
click at [186, 127] on span at bounding box center [178, 124] width 24 height 14
click at [180, 123] on icon at bounding box center [178, 123] width 13 height 6
click at [222, 120] on div "Trips" at bounding box center [331, 117] width 246 height 13
click at [399, 131] on span "jschoo-coopfe.com-trips-2025-10-01-2025-10-03.xlsx" at bounding box center [331, 130] width 246 height 13
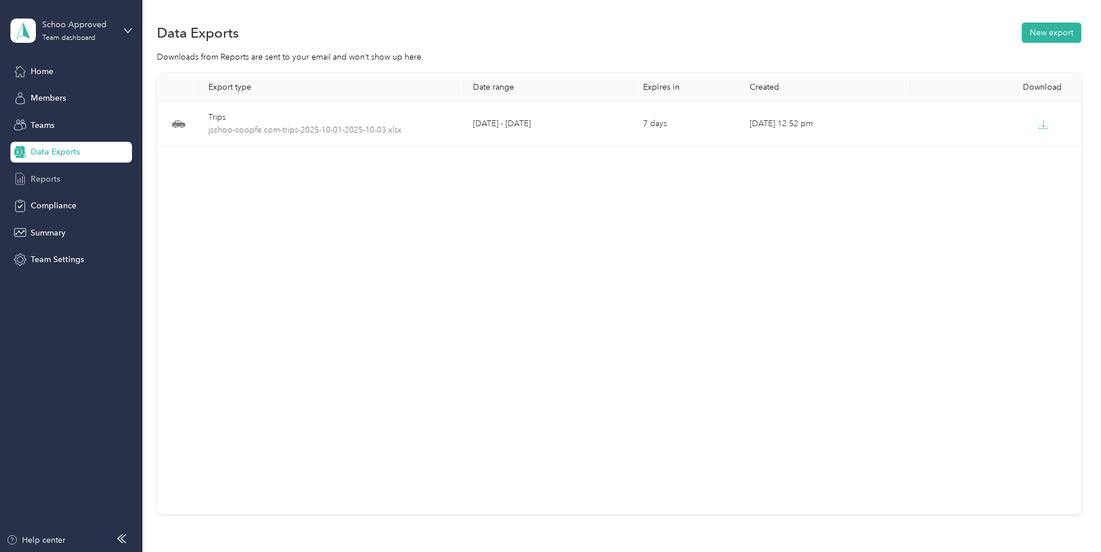
click at [41, 186] on div "Reports" at bounding box center [71, 179] width 122 height 21
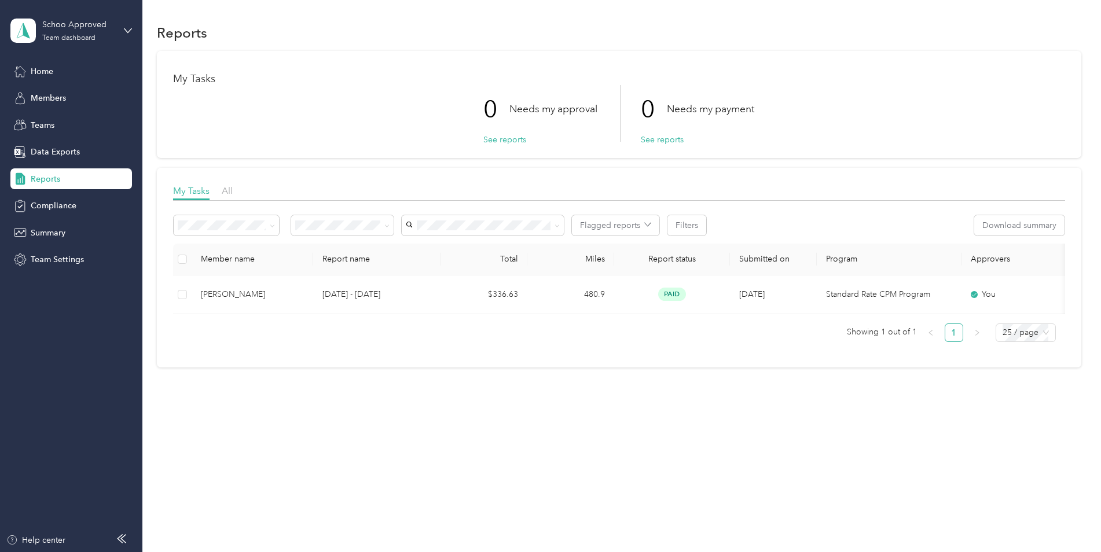
click at [235, 189] on div "My Tasks All" at bounding box center [619, 192] width 892 height 17
click at [230, 190] on span "All" at bounding box center [227, 190] width 11 height 11
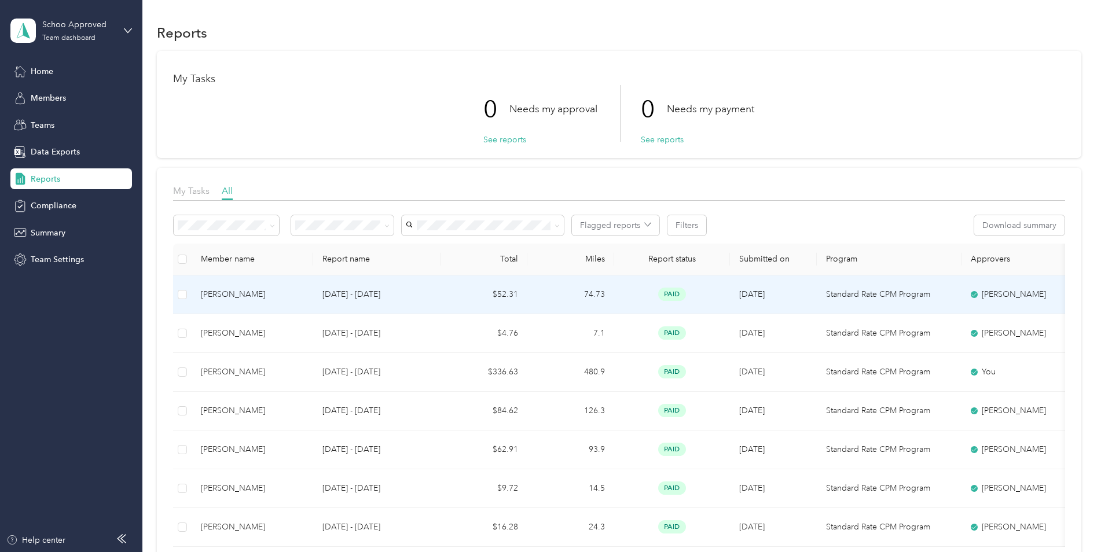
click at [248, 291] on div "[PERSON_NAME]" at bounding box center [252, 294] width 103 height 13
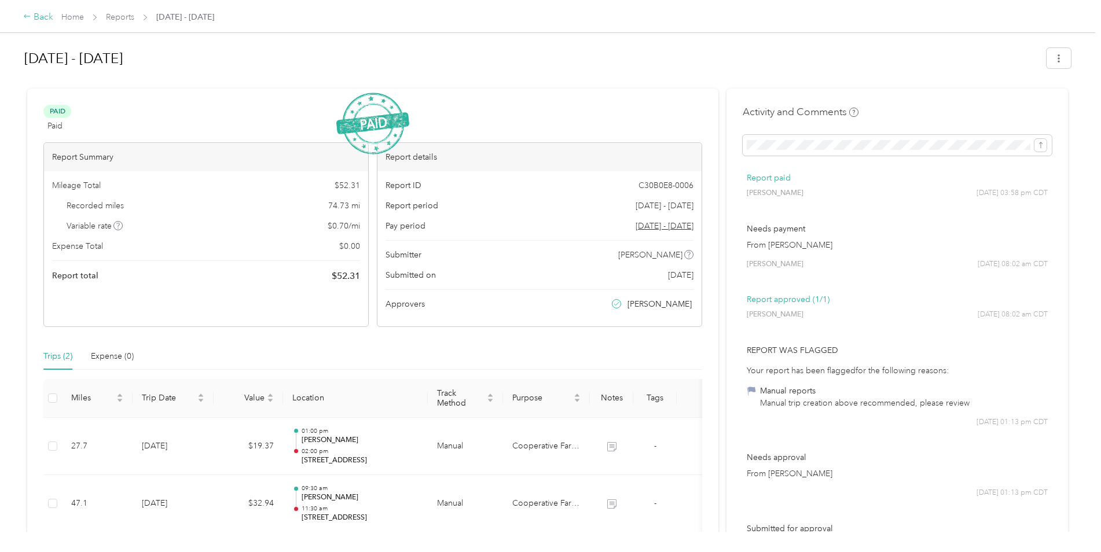
click at [33, 19] on div "Back" at bounding box center [38, 17] width 30 height 14
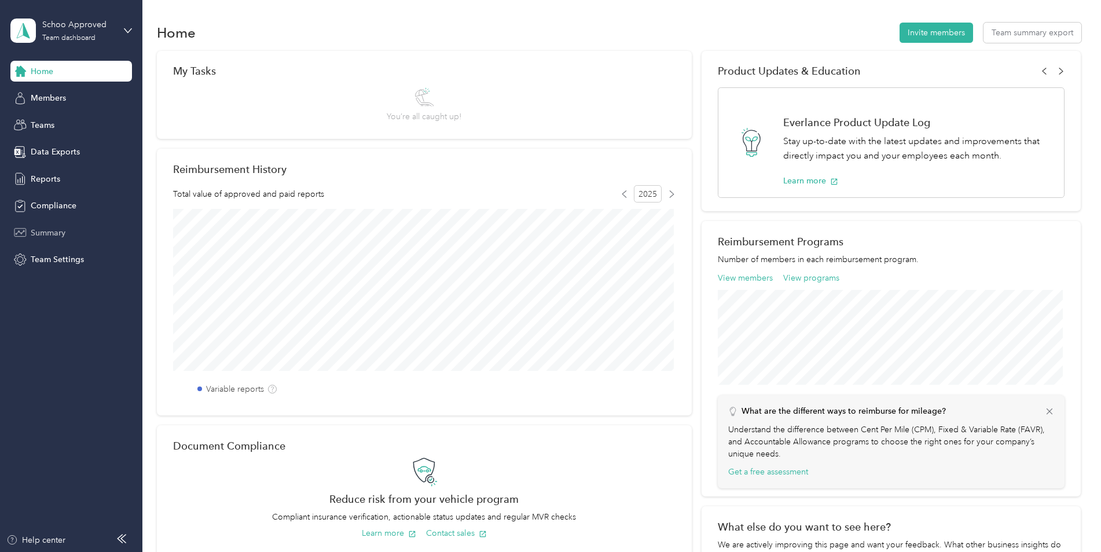
click at [50, 240] on div "Summary" at bounding box center [71, 232] width 122 height 21
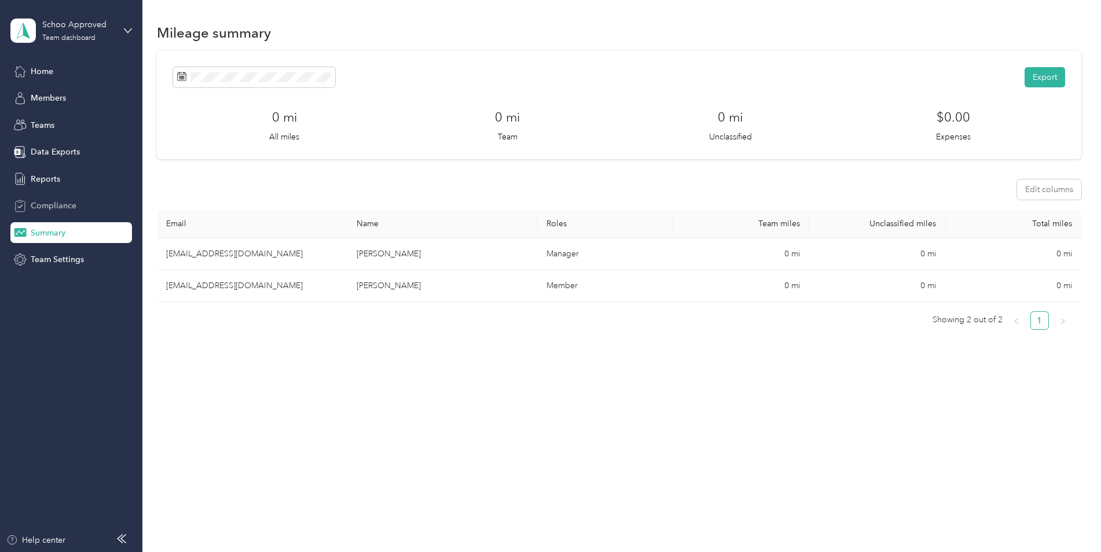
click at [49, 202] on span "Compliance" at bounding box center [54, 206] width 46 height 12
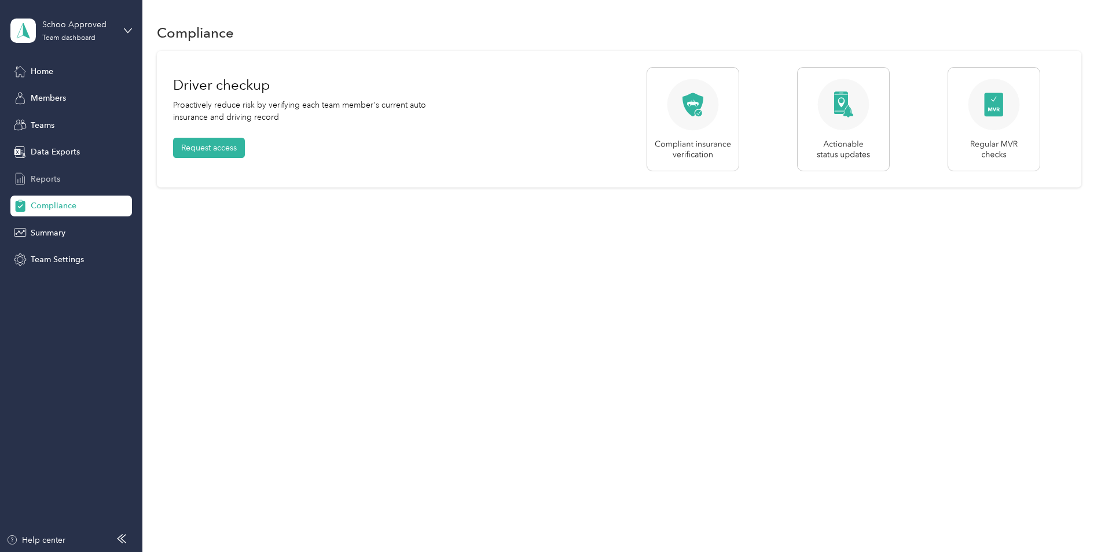
click at [44, 178] on span "Reports" at bounding box center [46, 179] width 30 height 12
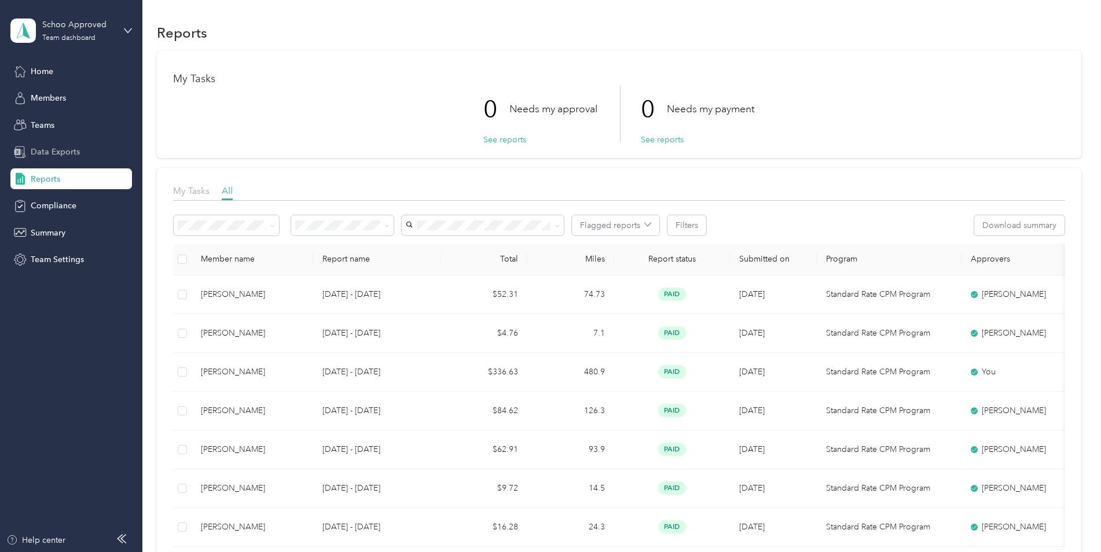
click at [72, 147] on span "Data Exports" at bounding box center [55, 152] width 49 height 12
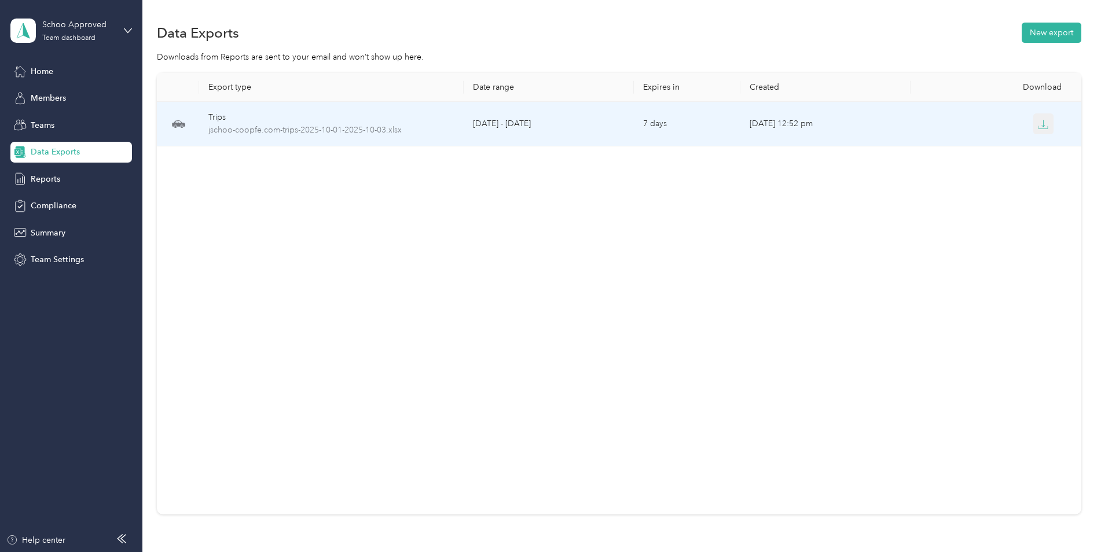
click at [1041, 122] on icon "button" at bounding box center [1043, 124] width 10 height 10
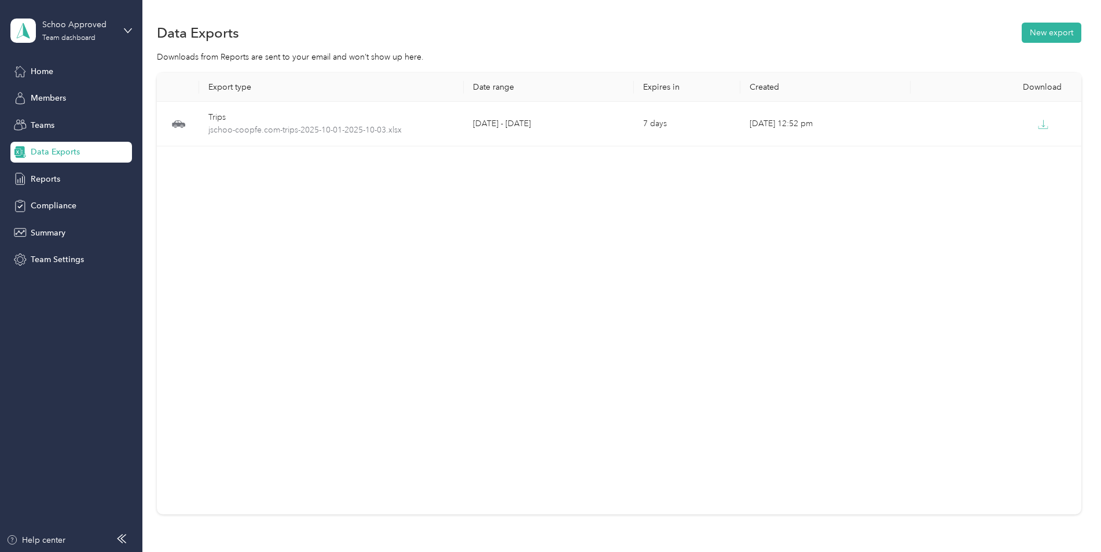
click at [759, 38] on div "Data Exports New export" at bounding box center [619, 32] width 925 height 24
click at [69, 126] on div "Teams" at bounding box center [71, 125] width 122 height 21
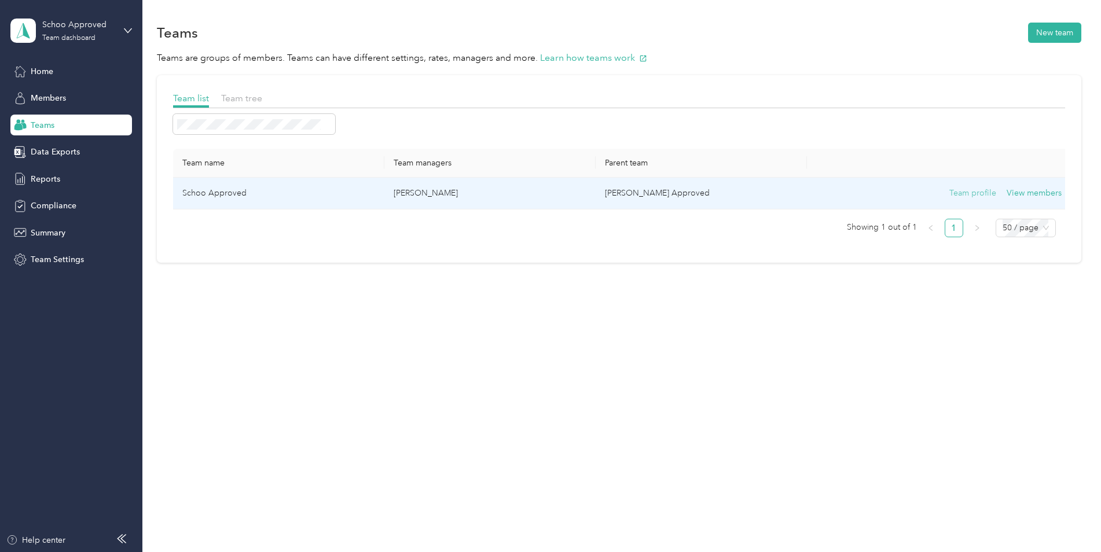
click at [984, 191] on button "Team profile" at bounding box center [973, 193] width 47 height 13
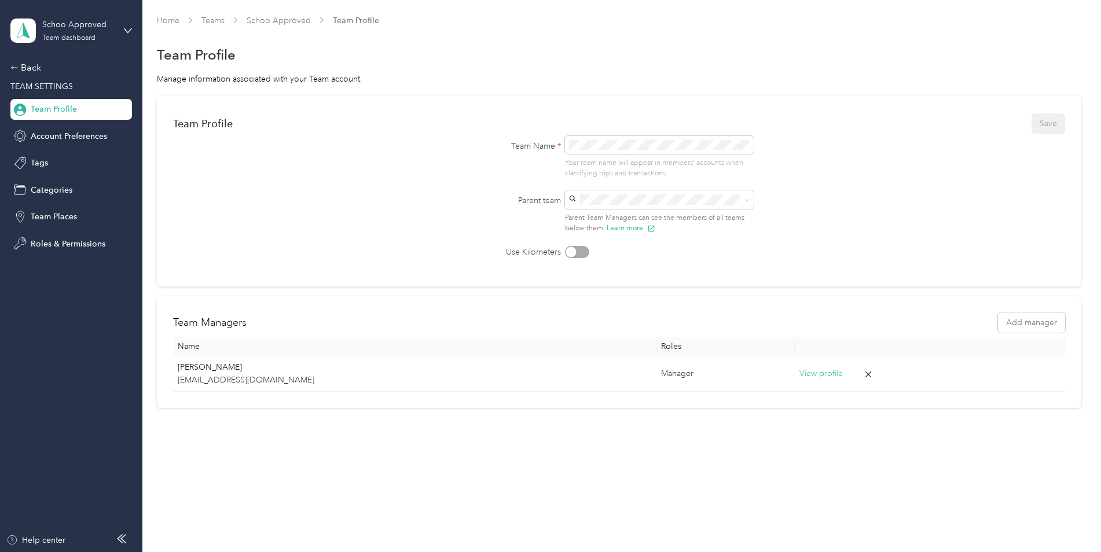
click at [82, 112] on div "Team Profile" at bounding box center [71, 109] width 122 height 21
click at [35, 67] on div "Back" at bounding box center [68, 68] width 116 height 14
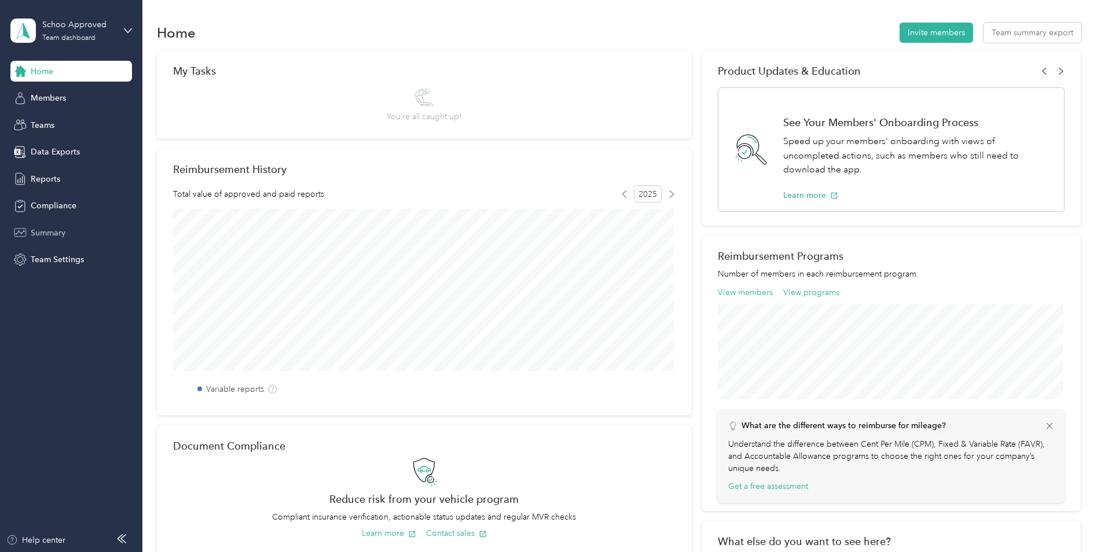
click at [45, 231] on span "Summary" at bounding box center [48, 233] width 35 height 12
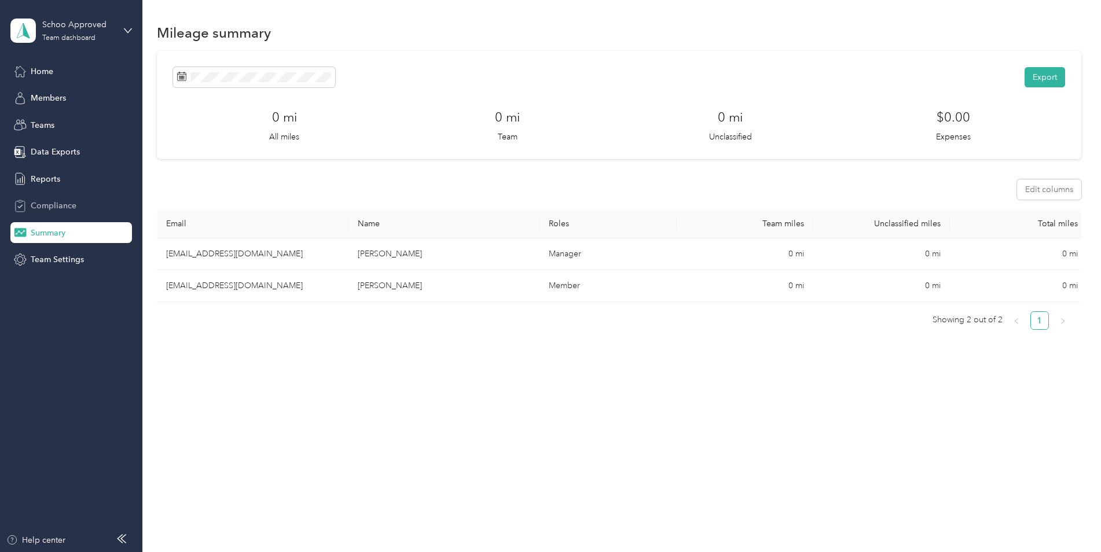
click at [50, 206] on span "Compliance" at bounding box center [54, 206] width 46 height 12
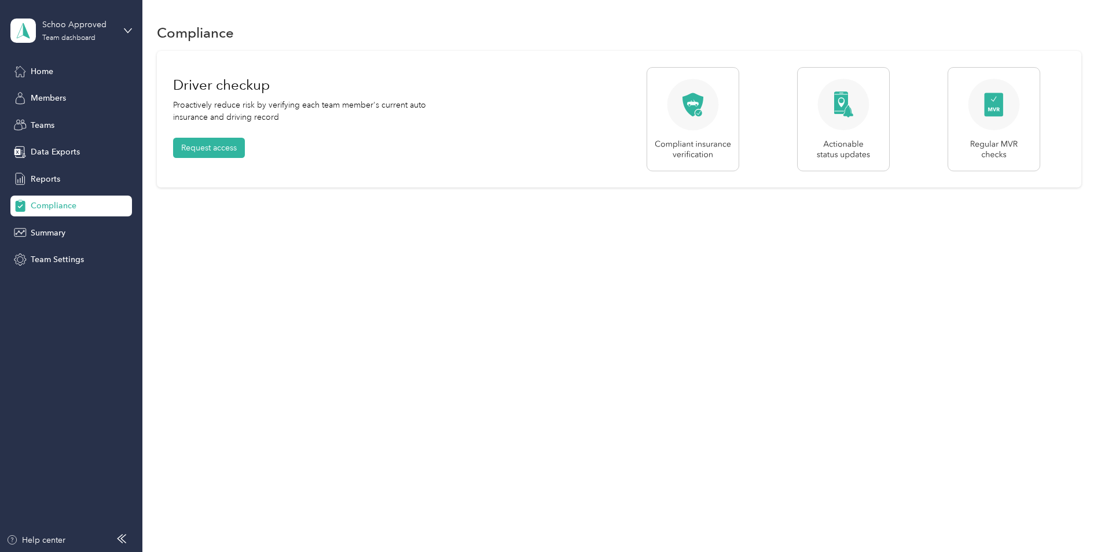
click at [997, 118] on img at bounding box center [994, 119] width 93 height 104
click at [1000, 107] on img at bounding box center [994, 119] width 93 height 104
click at [990, 149] on img at bounding box center [994, 119] width 93 height 104
click at [837, 143] on img at bounding box center [843, 119] width 93 height 104
click at [48, 182] on span "Reports" at bounding box center [46, 179] width 30 height 12
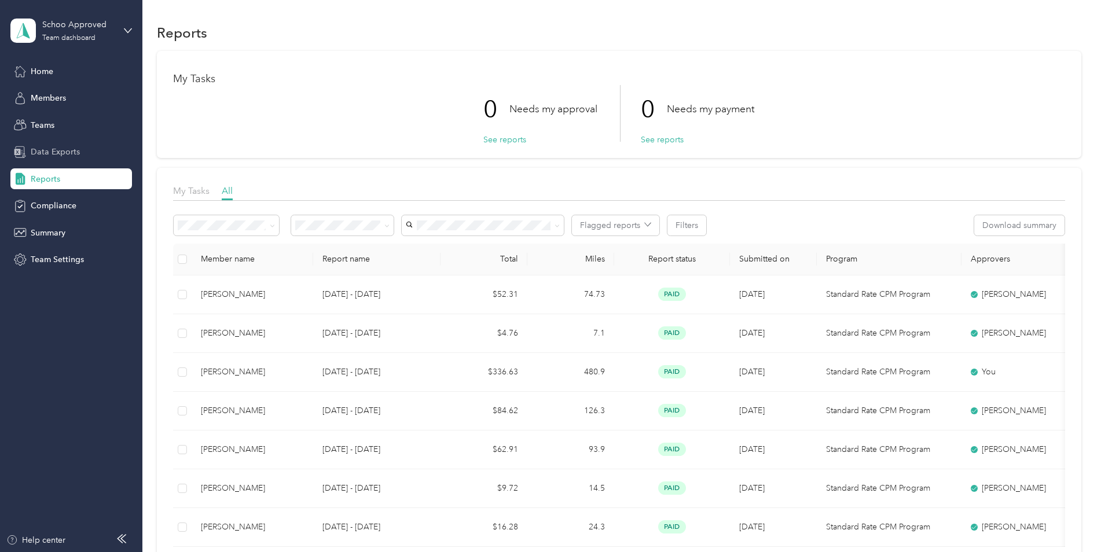
click at [30, 149] on div "Data Exports" at bounding box center [71, 152] width 122 height 21
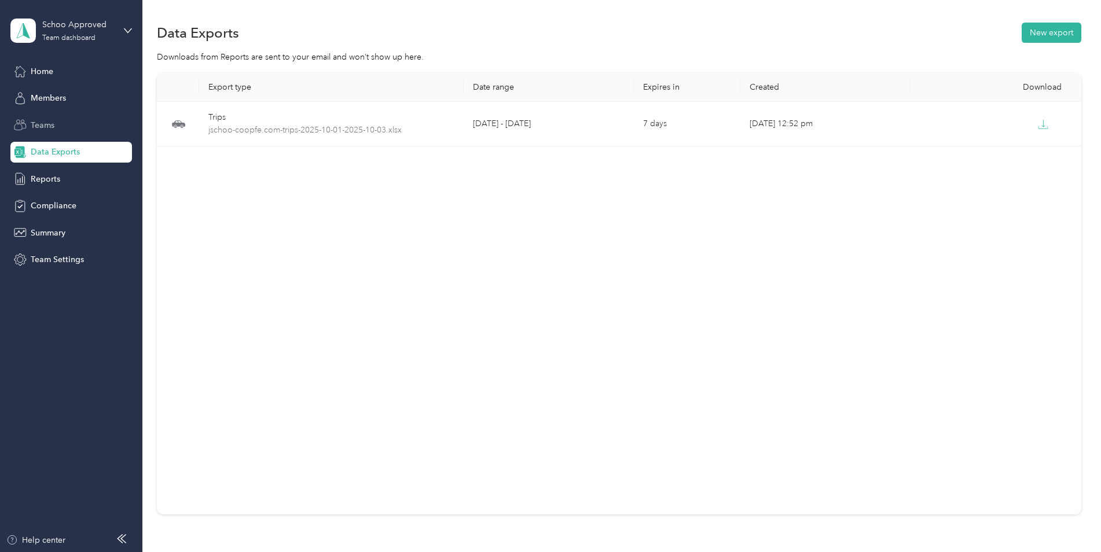
click at [45, 125] on span "Teams" at bounding box center [43, 125] width 24 height 12
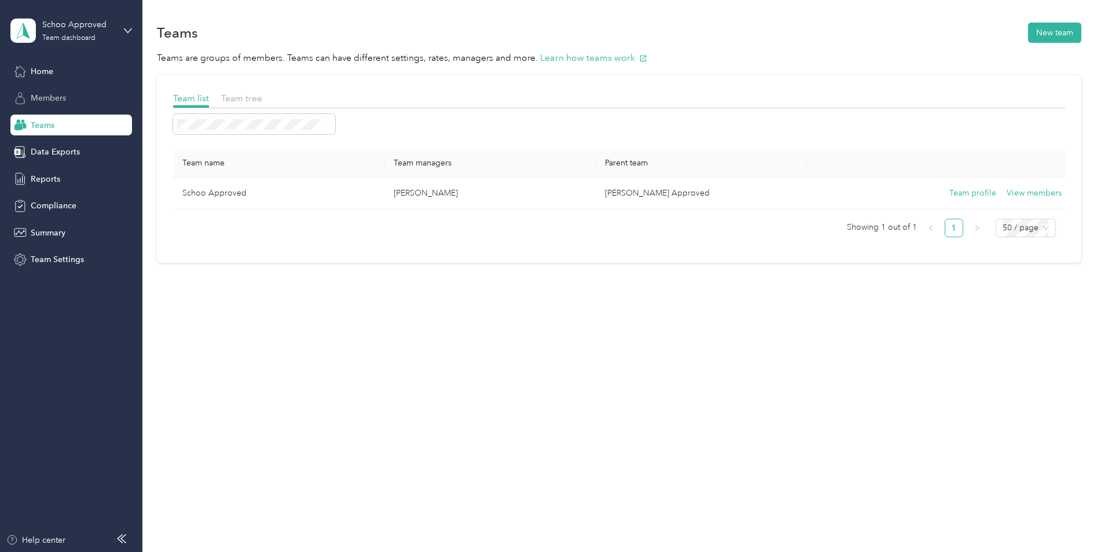
click at [56, 100] on span "Members" at bounding box center [48, 98] width 35 height 12
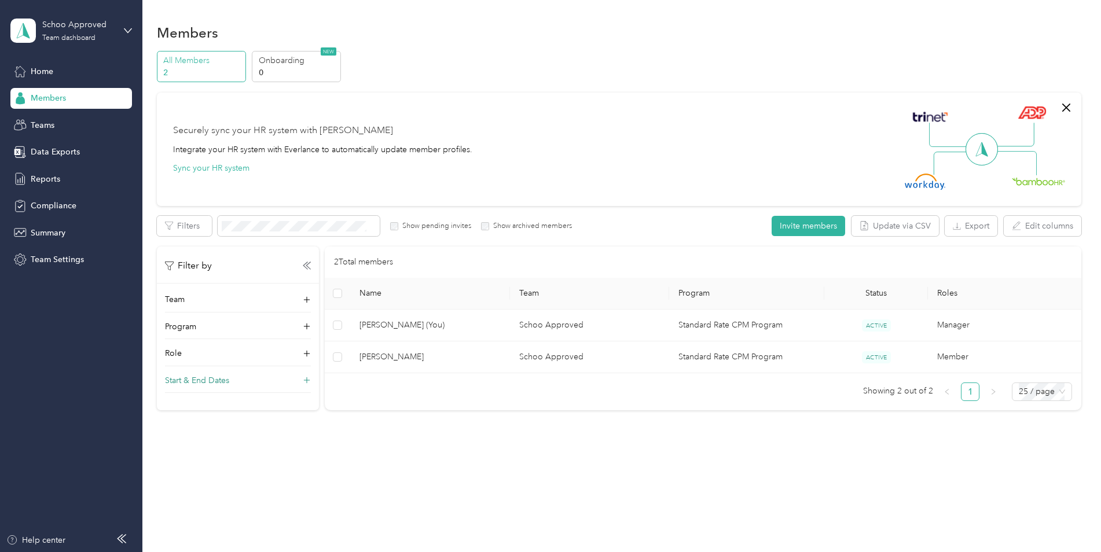
click at [197, 379] on p "Start & End Dates" at bounding box center [197, 381] width 64 height 12
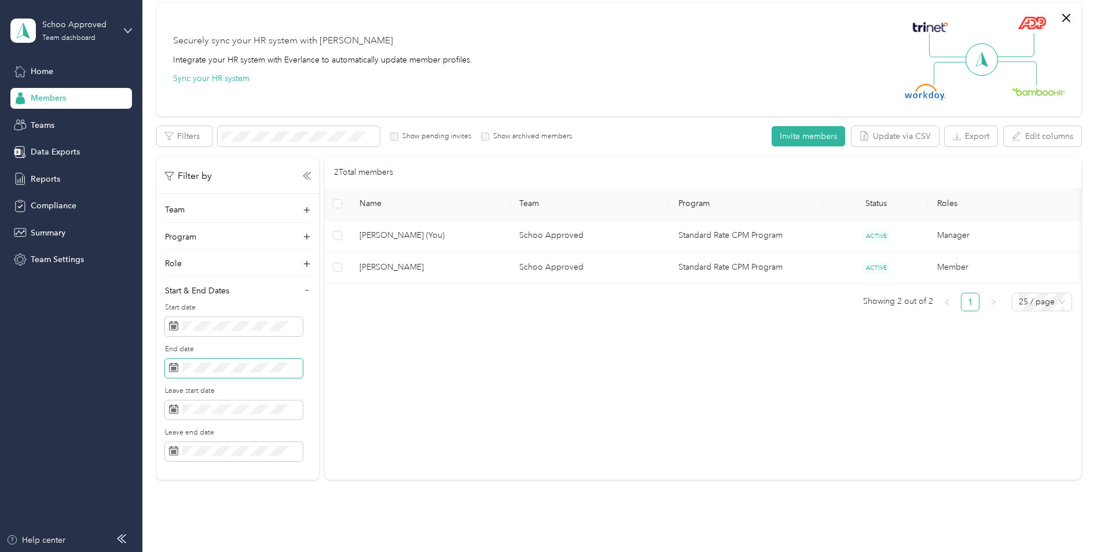
scroll to position [116, 0]
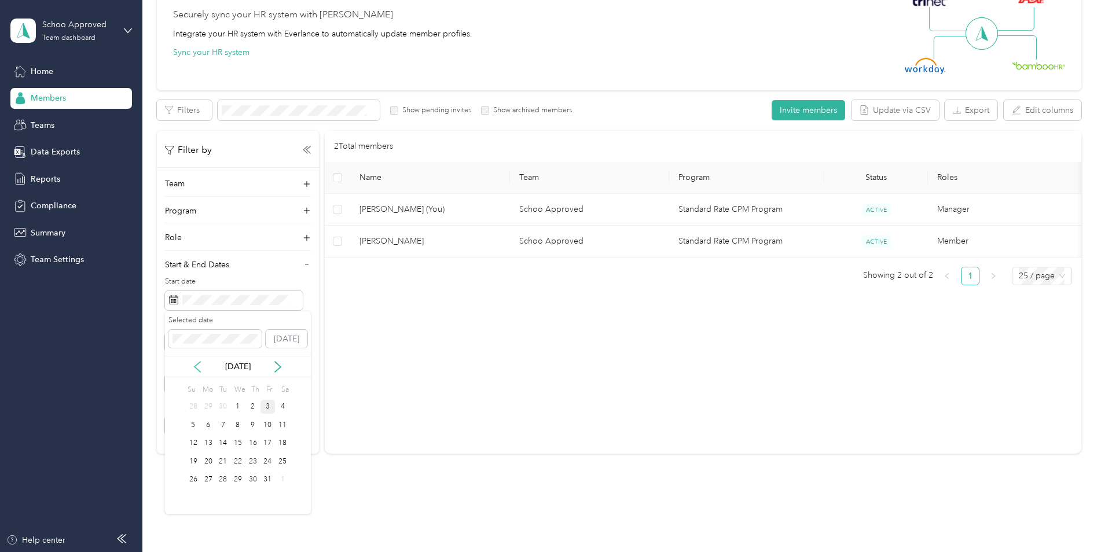
click at [198, 367] on icon at bounding box center [198, 367] width 12 height 12
click at [224, 409] on div "2" at bounding box center [222, 407] width 15 height 14
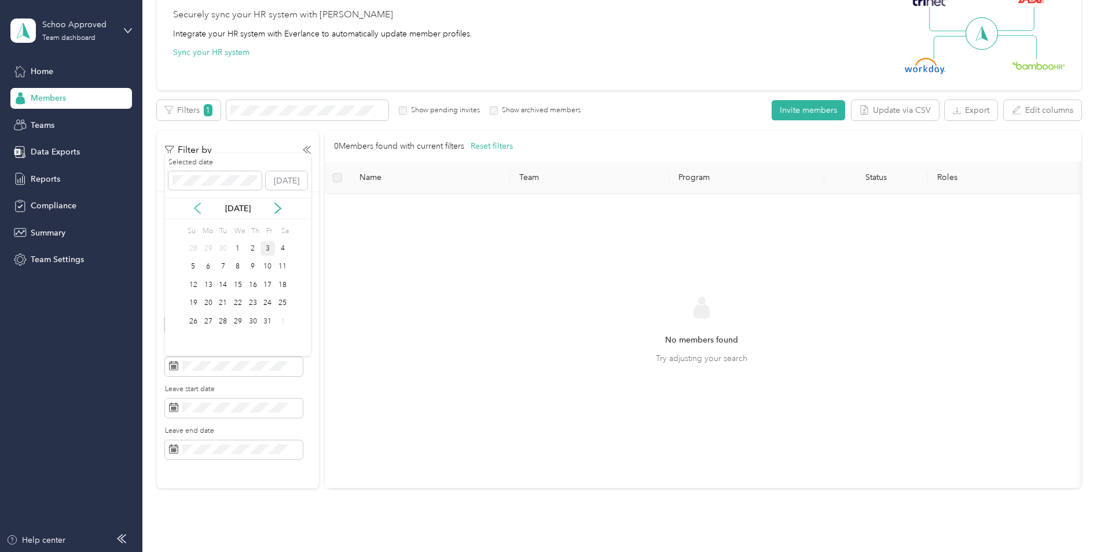
click at [193, 213] on icon at bounding box center [198, 209] width 12 height 12
click at [221, 323] on div "30" at bounding box center [222, 321] width 15 height 14
click at [361, 390] on div "No members found Try adjusting your search" at bounding box center [701, 341] width 735 height 276
click at [305, 235] on icon at bounding box center [307, 236] width 12 height 12
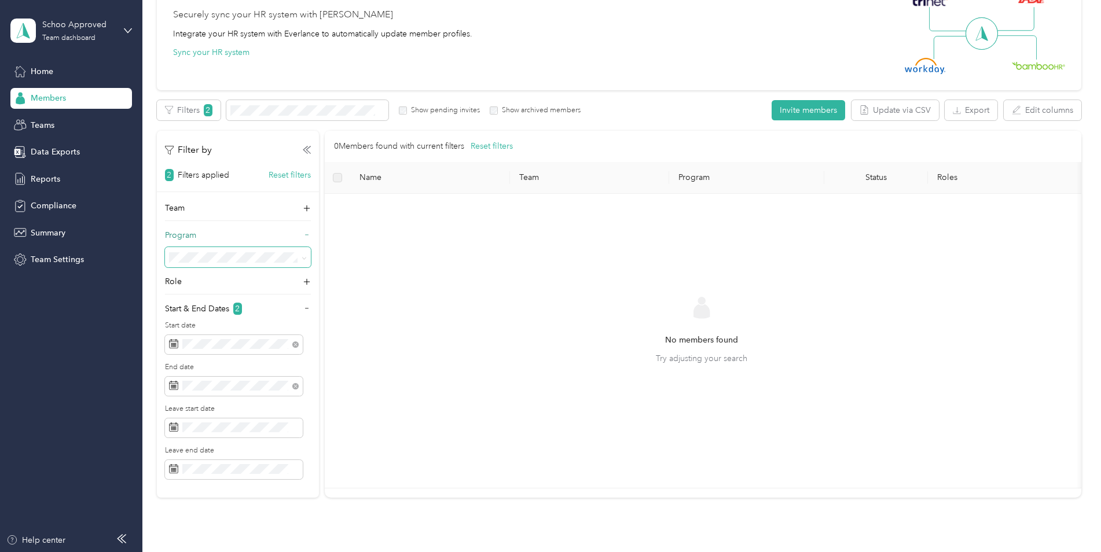
click at [300, 258] on span at bounding box center [302, 257] width 9 height 12
click at [306, 257] on icon at bounding box center [304, 258] width 5 height 5
click at [419, 257] on div "No members found Try adjusting your search" at bounding box center [701, 341] width 735 height 276
click at [305, 280] on icon at bounding box center [307, 282] width 12 height 12
click at [363, 283] on div "No members found Try adjusting your search" at bounding box center [701, 341] width 735 height 276
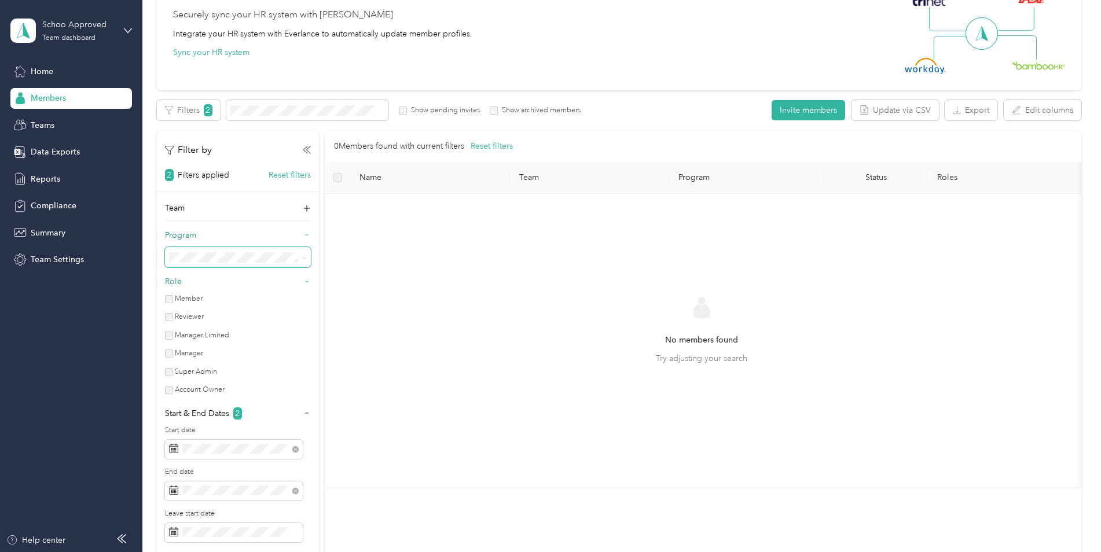
click at [305, 258] on icon at bounding box center [304, 258] width 5 height 5
click at [306, 260] on icon at bounding box center [304, 258] width 5 height 5
click at [304, 281] on icon at bounding box center [307, 282] width 8 height 8
click at [1036, 108] on button "Edit columns" at bounding box center [1043, 110] width 78 height 20
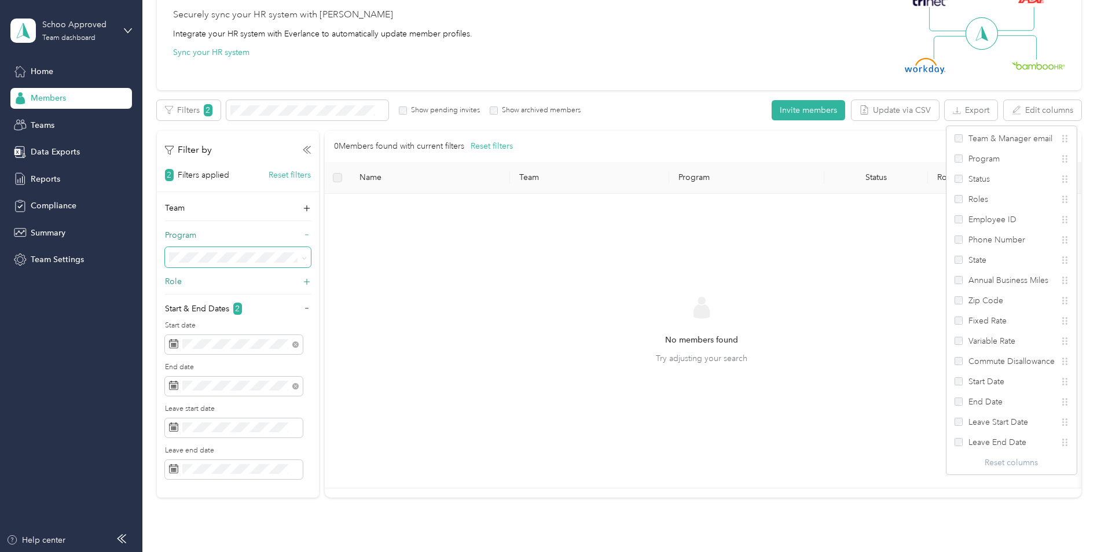
click at [880, 236] on div "No members found Try adjusting your search" at bounding box center [701, 341] width 735 height 276
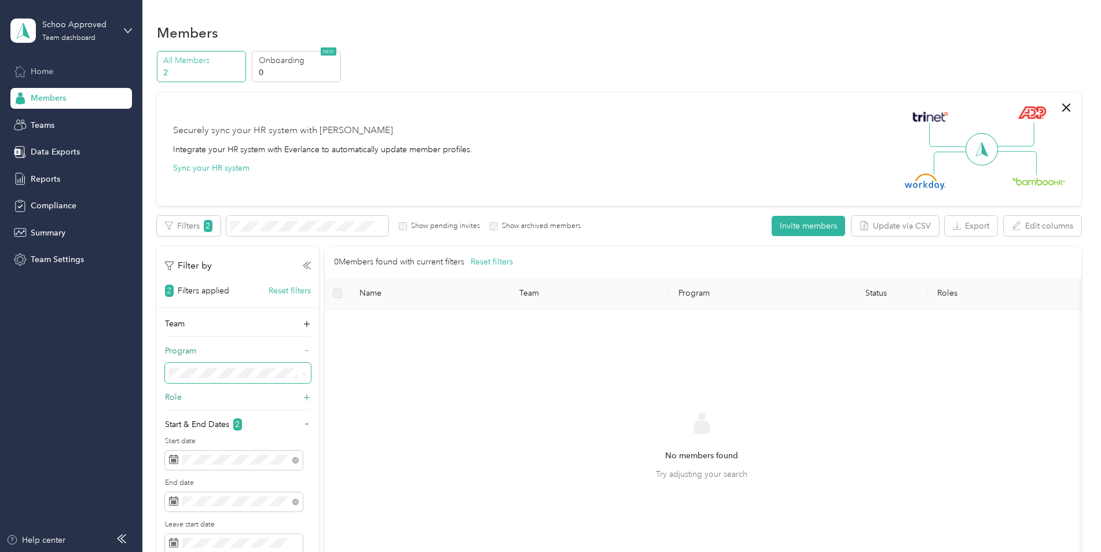
click at [31, 70] on span "Home" at bounding box center [42, 71] width 23 height 12
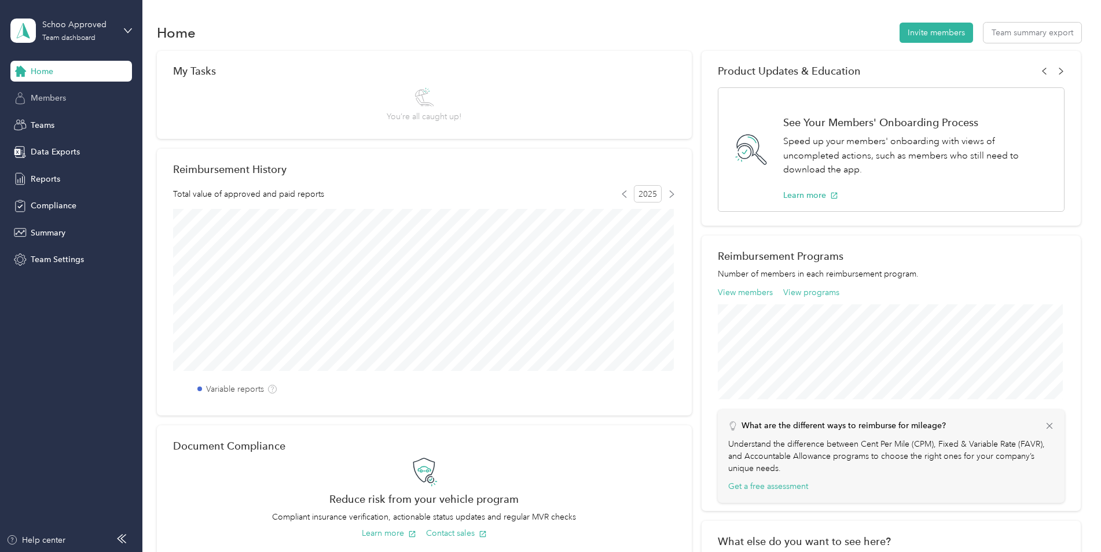
click at [39, 97] on span "Members" at bounding box center [48, 98] width 35 height 12
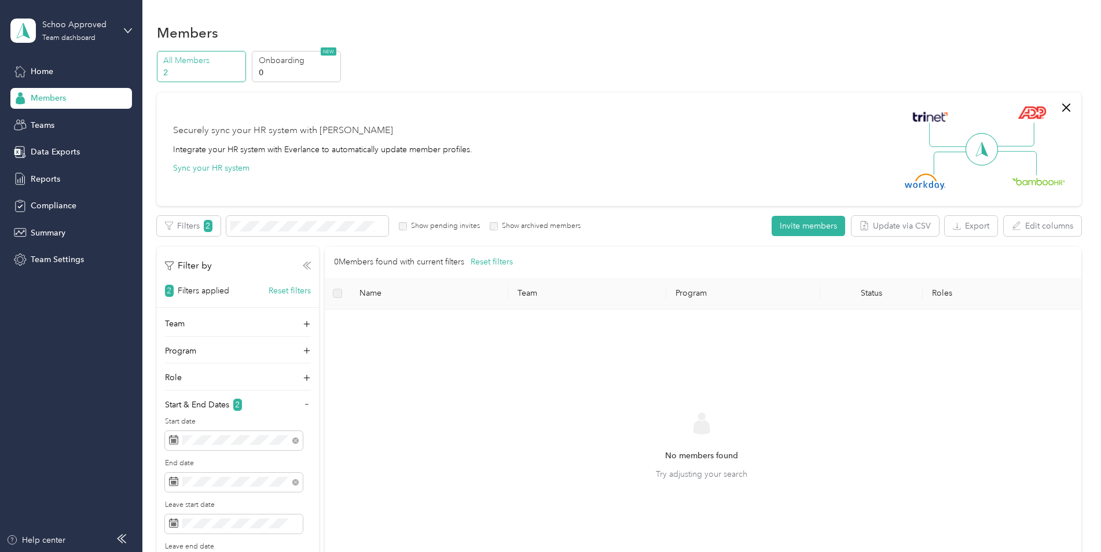
click at [310, 268] on icon at bounding box center [307, 266] width 8 height 8
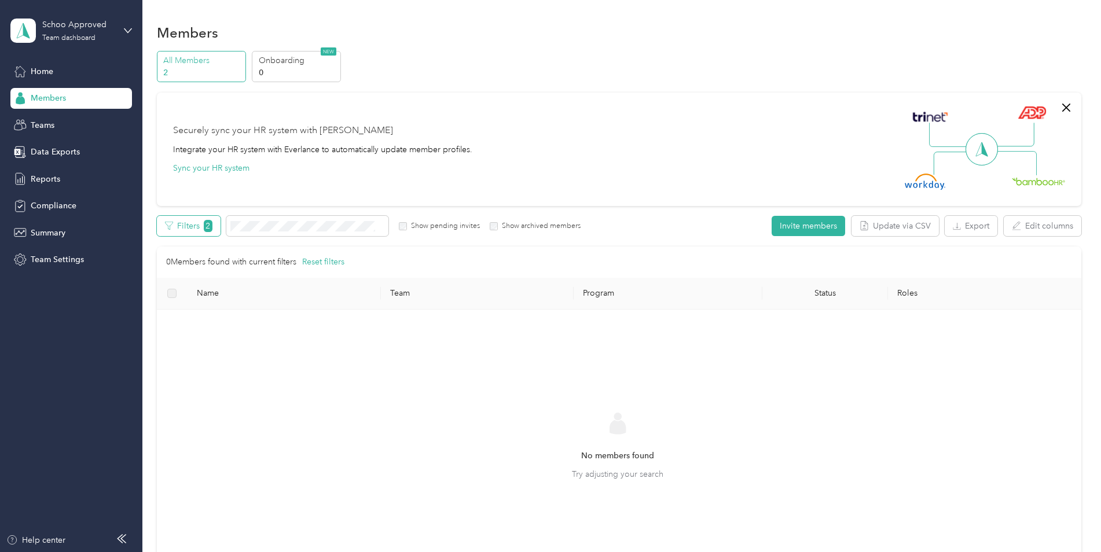
click at [178, 224] on button "Filters 2" at bounding box center [189, 226] width 64 height 20
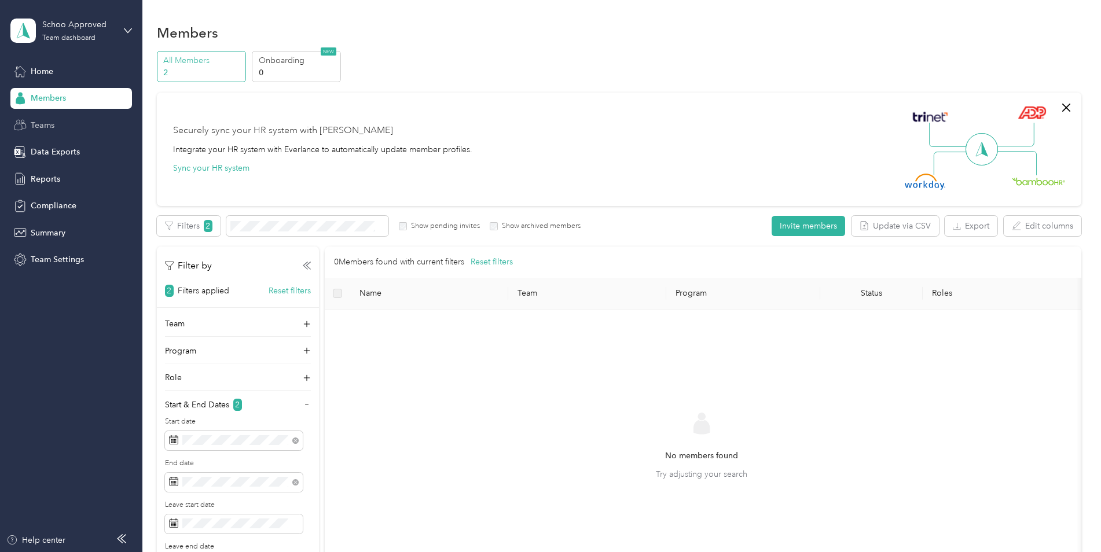
click at [52, 119] on span "Teams" at bounding box center [43, 125] width 24 height 12
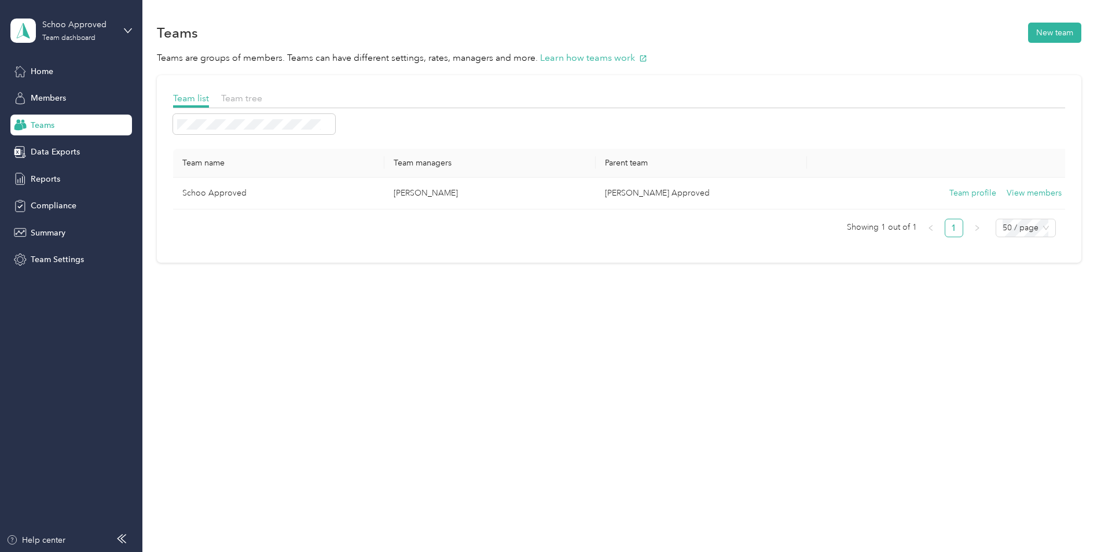
click at [36, 167] on div "Home Members Teams Data Exports Reports Compliance Summary Team Settings" at bounding box center [71, 166] width 122 height 210
click at [50, 147] on span "Data Exports" at bounding box center [55, 152] width 49 height 12
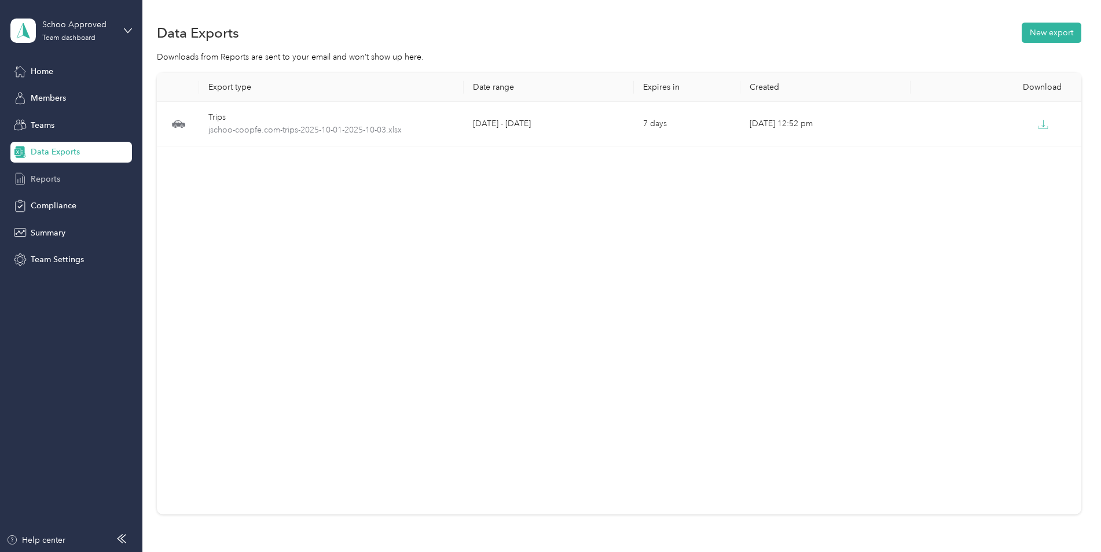
click at [46, 177] on span "Reports" at bounding box center [46, 179] width 30 height 12
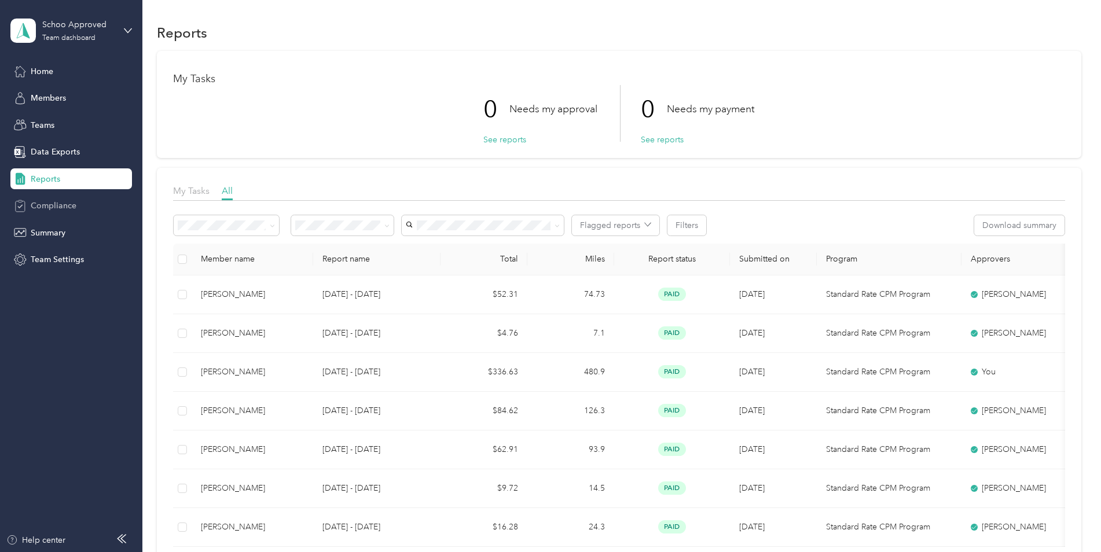
click at [53, 205] on span "Compliance" at bounding box center [54, 206] width 46 height 12
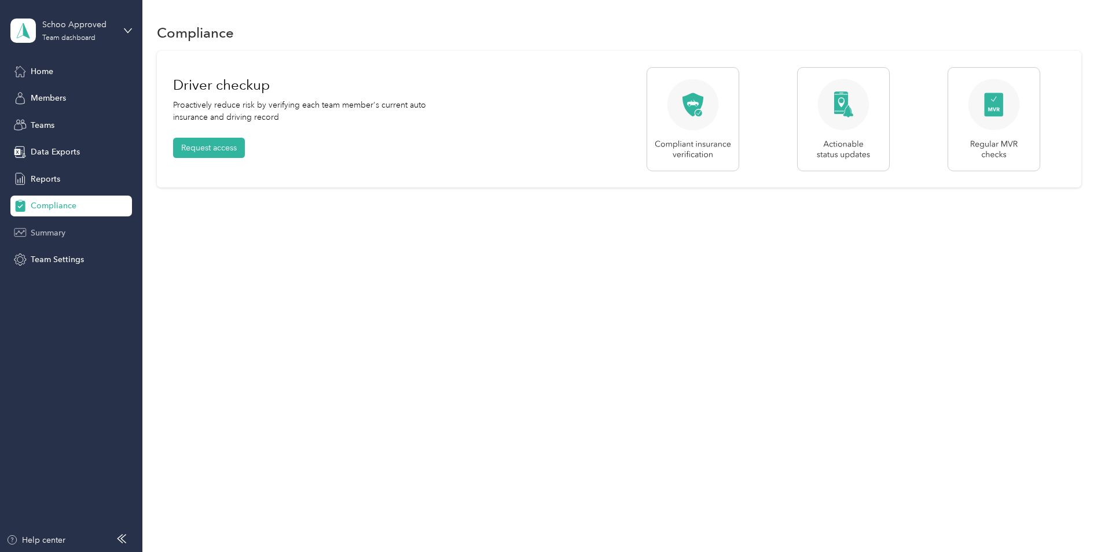
click at [56, 230] on span "Summary" at bounding box center [48, 233] width 35 height 12
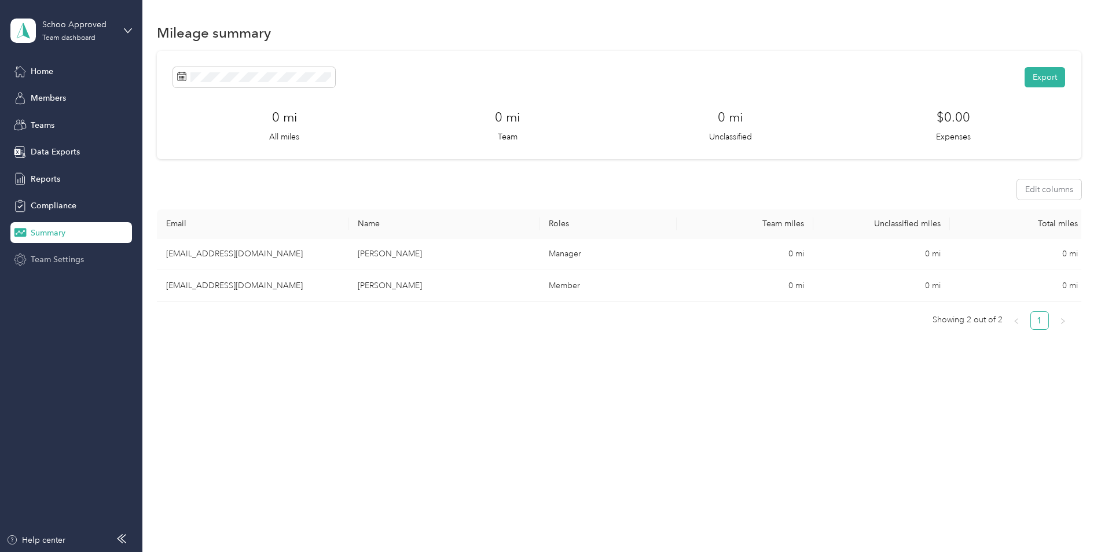
click at [60, 258] on span "Team Settings" at bounding box center [57, 260] width 53 height 12
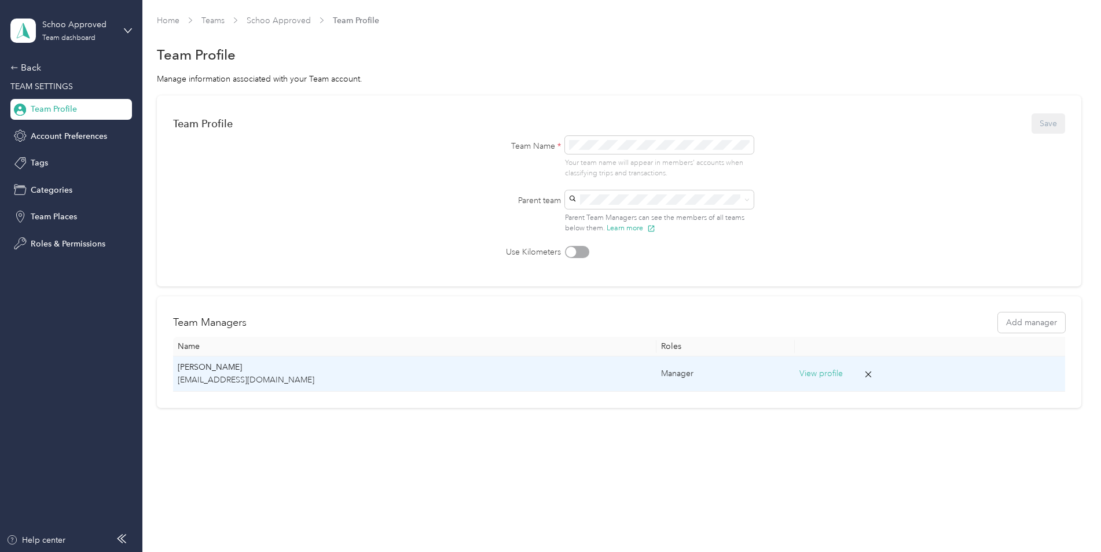
click at [800, 375] on button "View profile" at bounding box center [821, 374] width 43 height 13
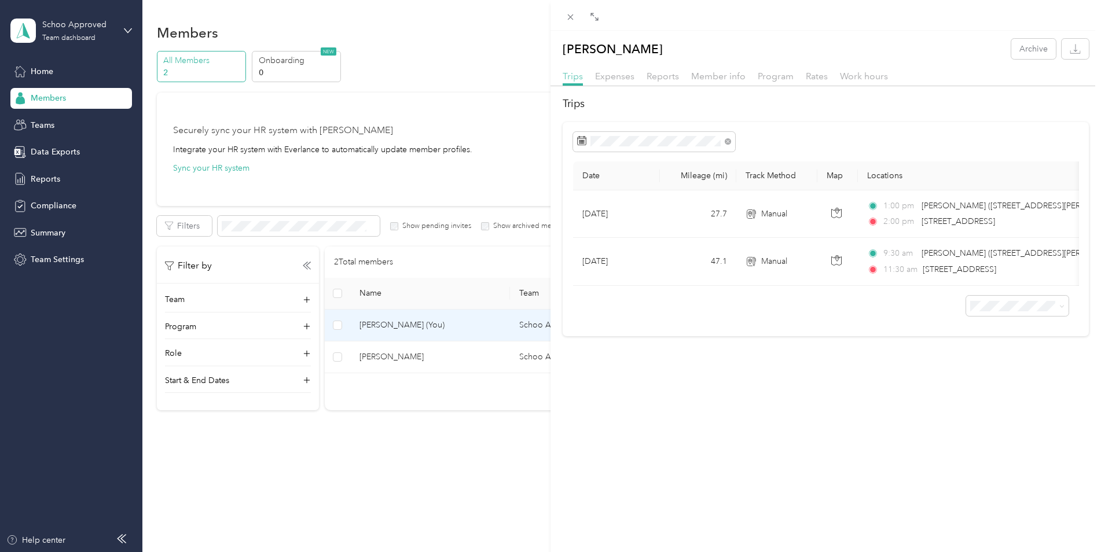
click at [574, 80] on span "Trips" at bounding box center [573, 76] width 20 height 11
drag, startPoint x: 1063, startPoint y: 52, endPoint x: 975, endPoint y: 37, distance: 89.2
click at [975, 37] on div "[PERSON_NAME] Archive Trips Expenses Reports Member info Program Rates Work hou…" at bounding box center [826, 184] width 551 height 306
click at [1073, 52] on button "button" at bounding box center [1075, 49] width 27 height 20
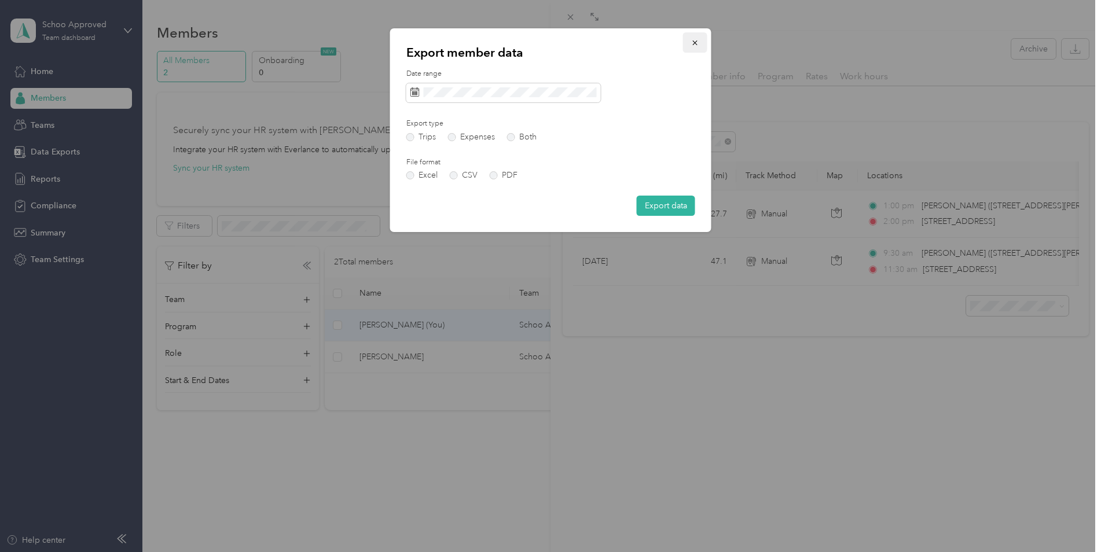
click at [697, 42] on icon "button" at bounding box center [695, 43] width 5 height 5
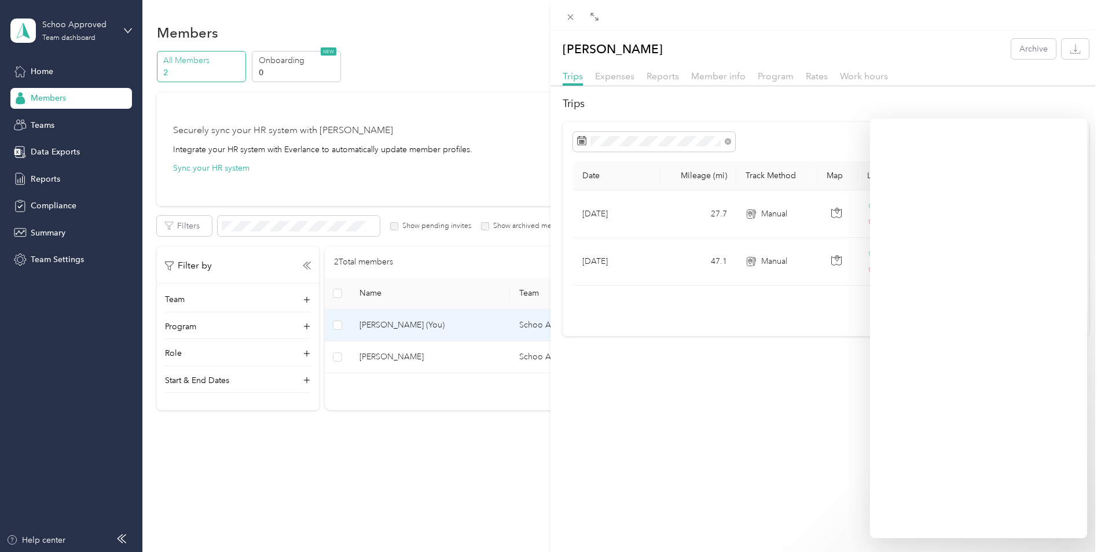
click at [605, 354] on div "[PERSON_NAME] Archive Trips Expenses Reports Member info Program Rates Work hou…" at bounding box center [826, 307] width 551 height 552
click at [44, 71] on div "[PERSON_NAME] Archive Trips Expenses Reports Member info Program Rates Work hou…" at bounding box center [550, 276] width 1101 height 552
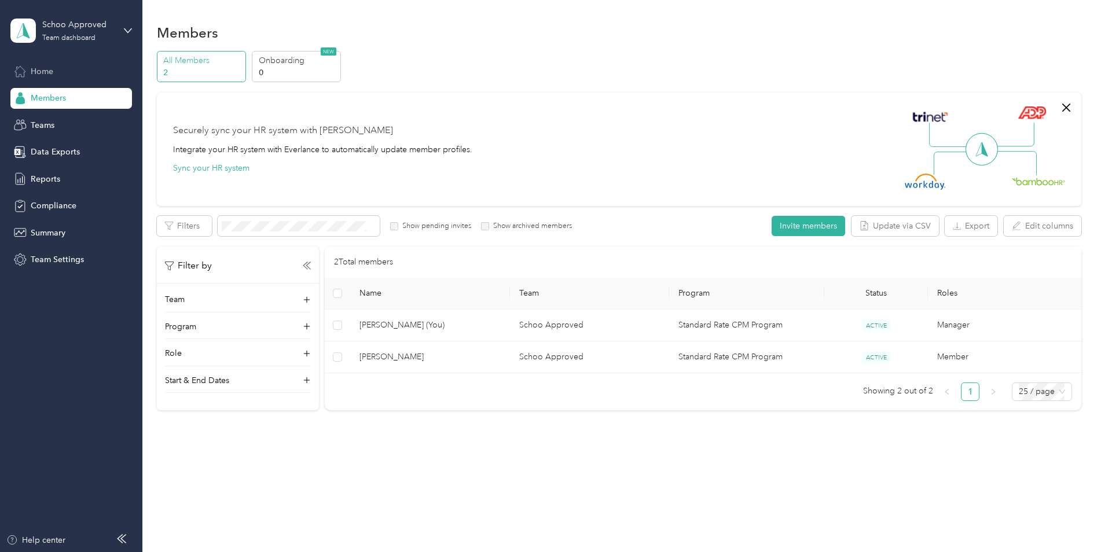
click at [42, 77] on span "Home" at bounding box center [42, 71] width 23 height 12
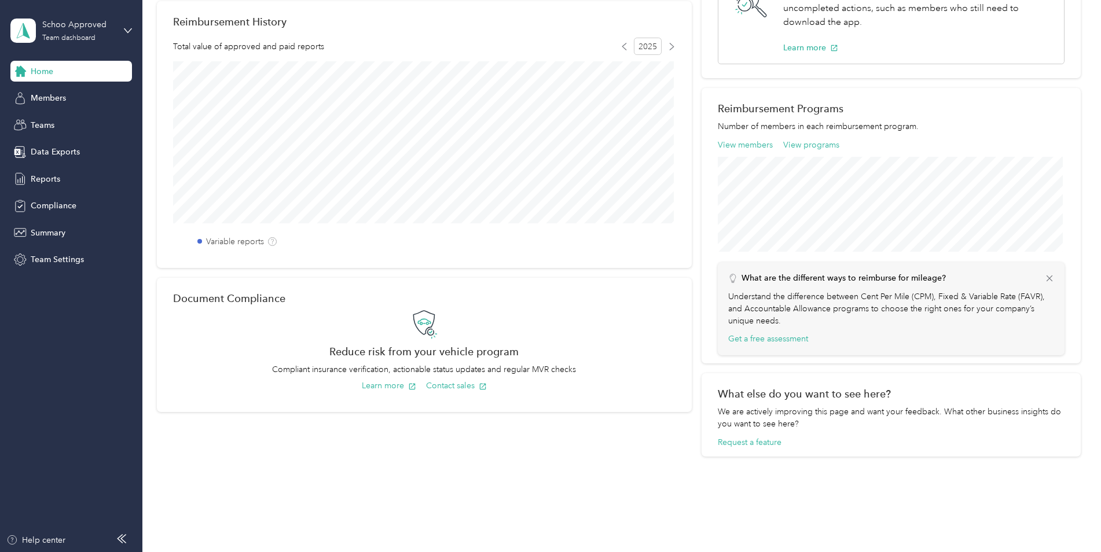
scroll to position [171, 0]
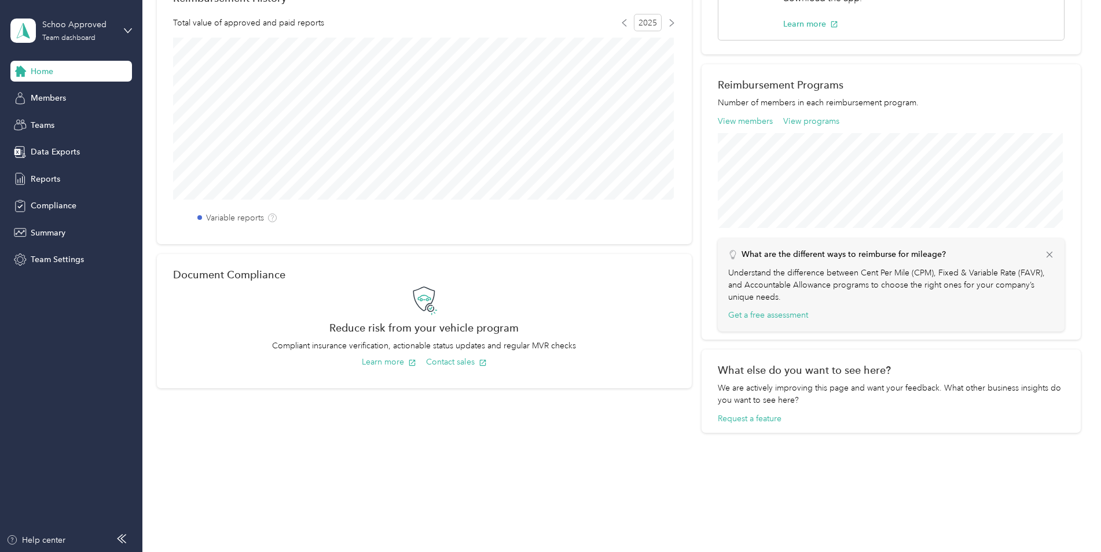
click at [1052, 257] on div "What are the different ways to reimburse for mileage? Understand the difference…" at bounding box center [891, 285] width 347 height 93
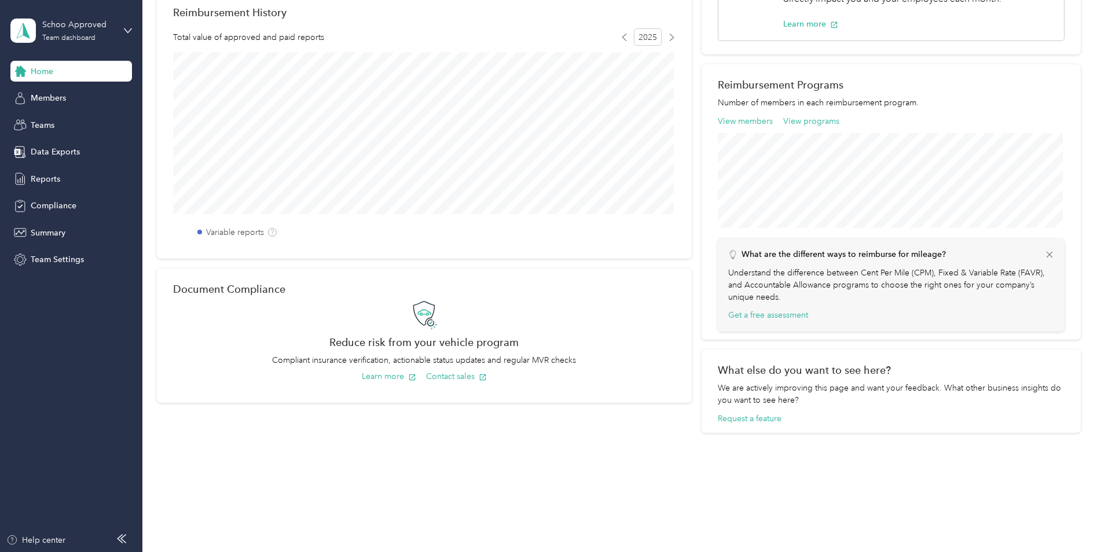
click at [1048, 252] on icon at bounding box center [1050, 255] width 10 height 10
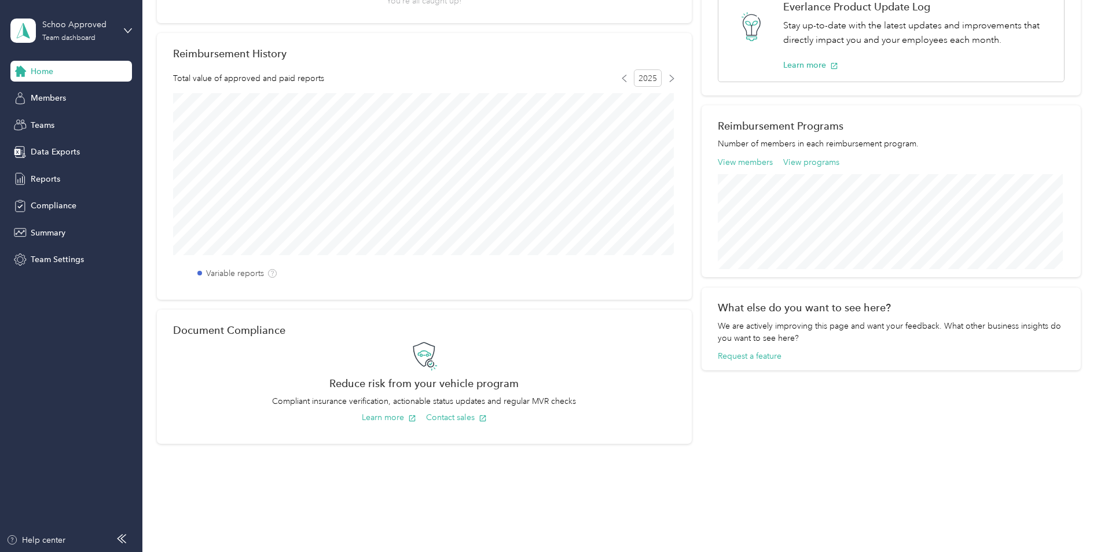
scroll to position [127, 0]
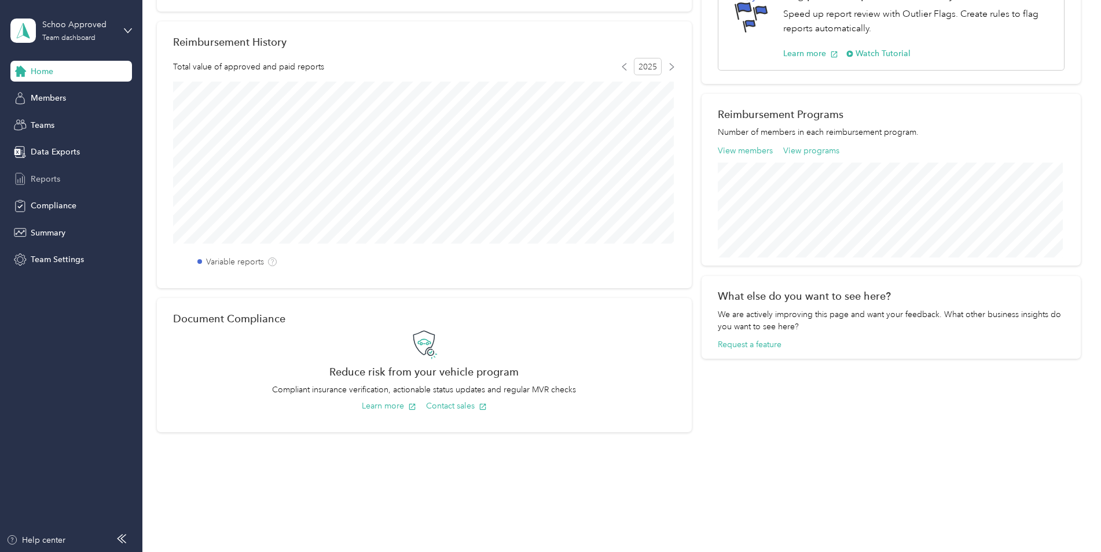
click at [49, 182] on span "Reports" at bounding box center [46, 179] width 30 height 12
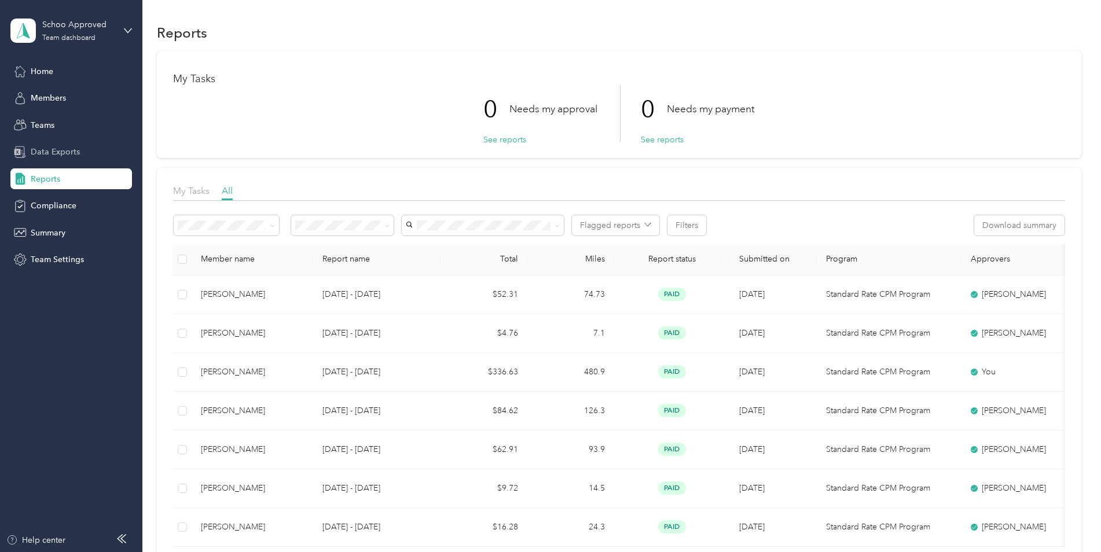
click at [64, 148] on span "Data Exports" at bounding box center [55, 152] width 49 height 12
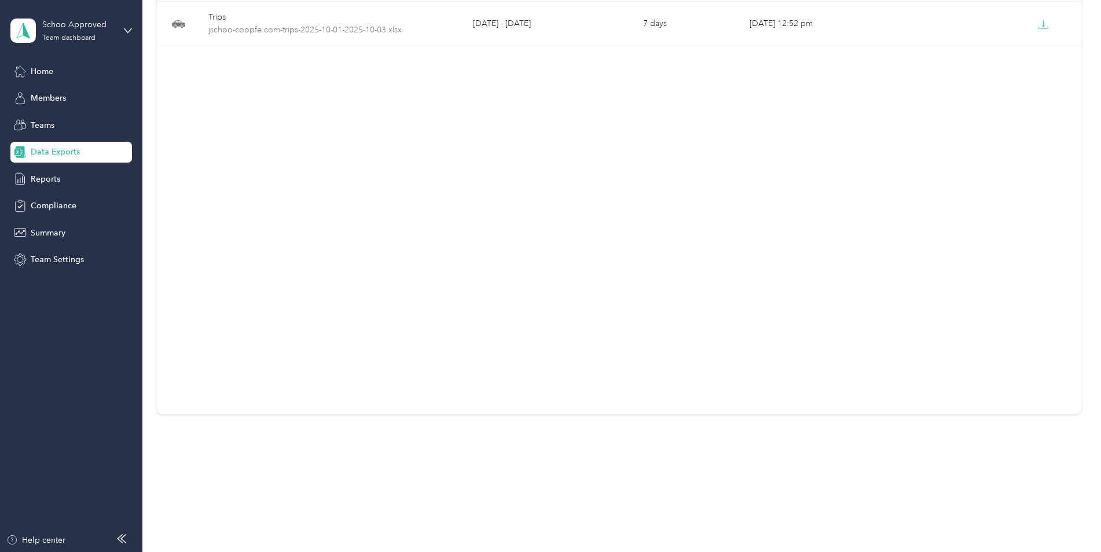
scroll to position [123, 0]
click at [47, 230] on span "Summary" at bounding box center [48, 233] width 35 height 12
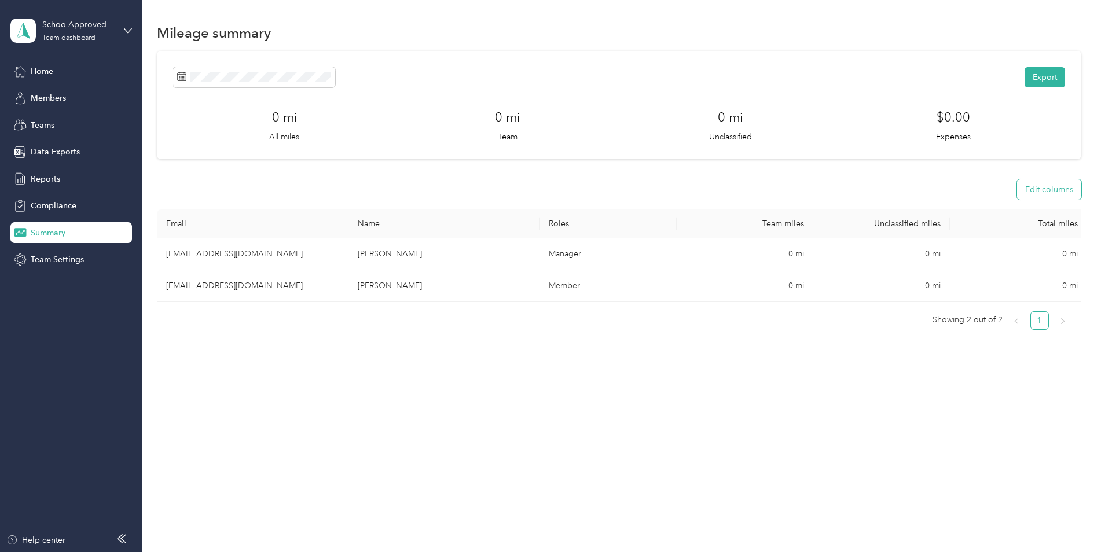
click at [1063, 188] on button "Edit columns" at bounding box center [1050, 190] width 64 height 20
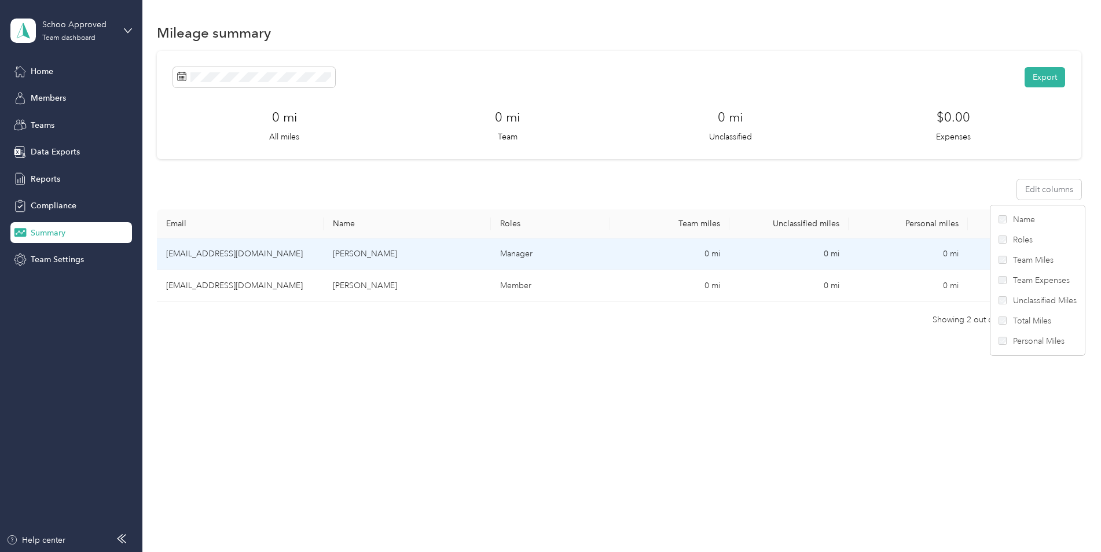
click at [946, 254] on td "0 mi" at bounding box center [908, 255] width 119 height 32
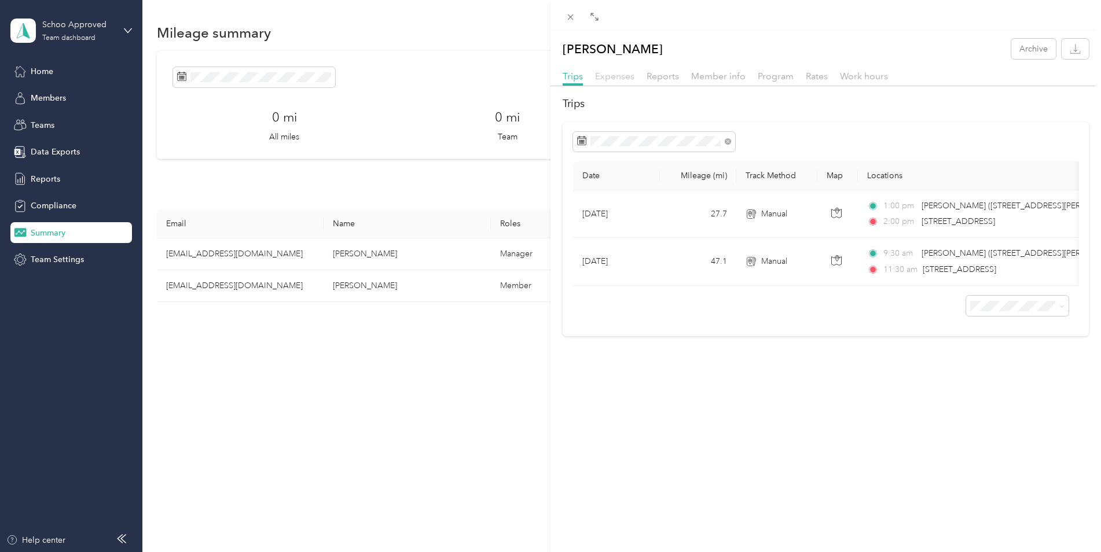
click at [619, 78] on span "Expenses" at bounding box center [614, 76] width 39 height 11
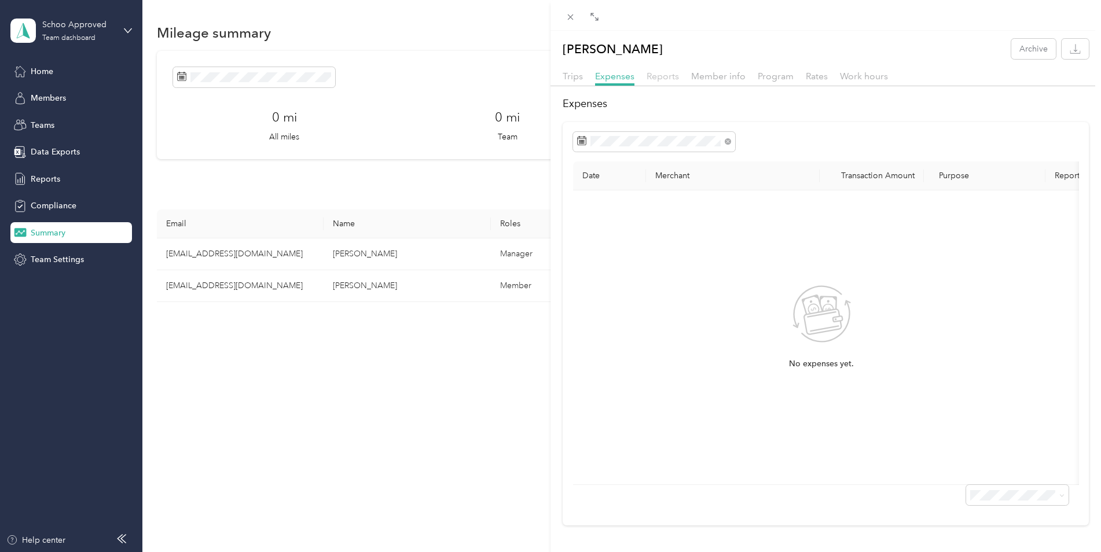
click at [663, 78] on span "Reports" at bounding box center [663, 76] width 32 height 11
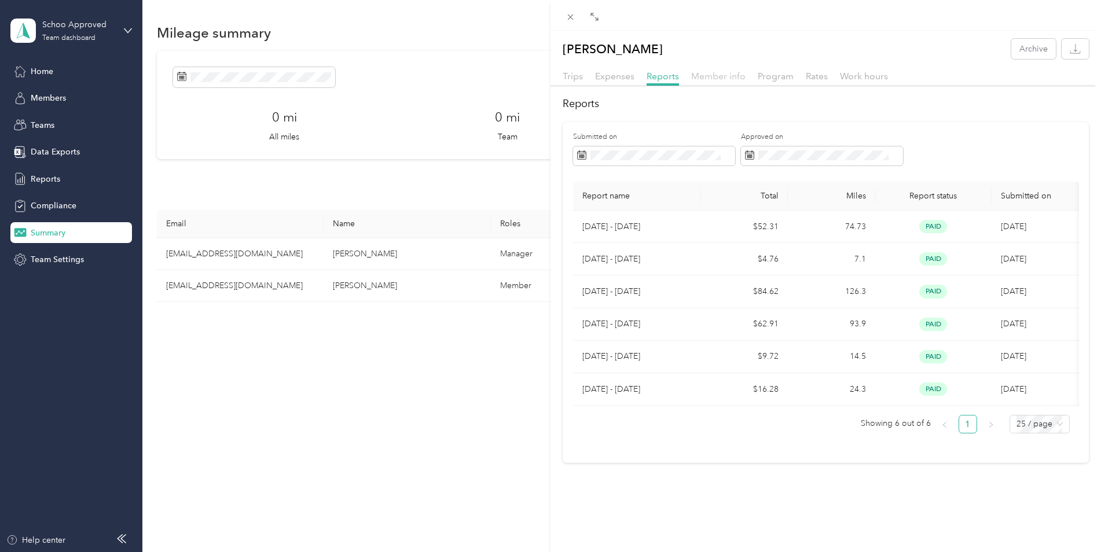
click at [715, 76] on span "Member info" at bounding box center [718, 76] width 54 height 11
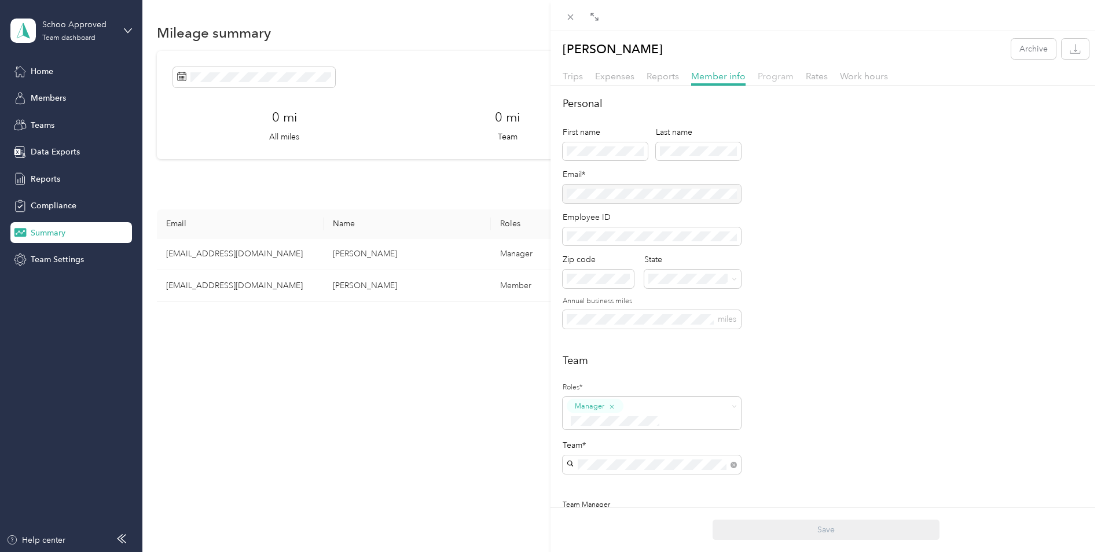
click at [762, 79] on span "Program" at bounding box center [776, 76] width 36 height 11
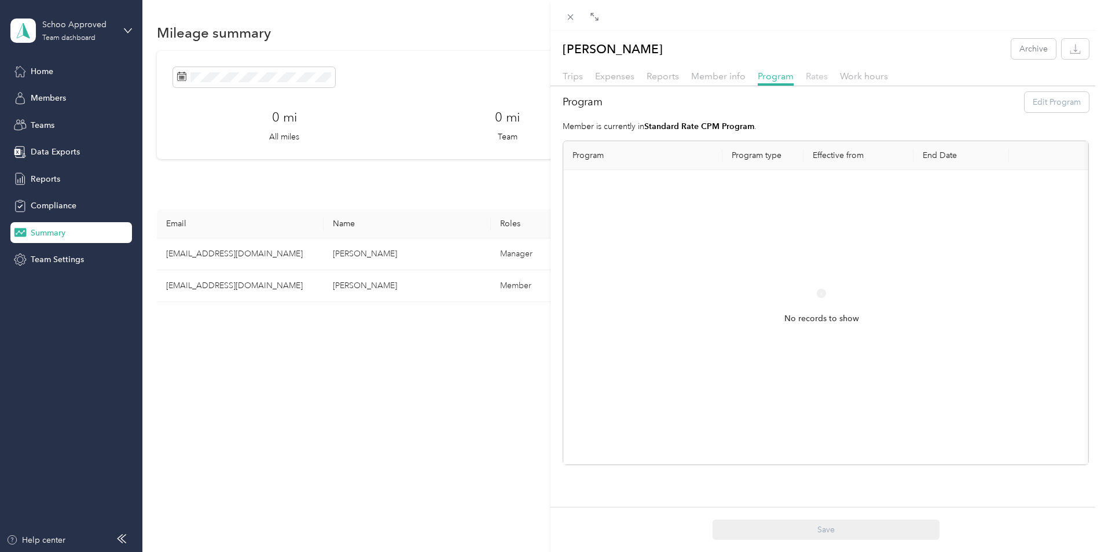
click at [818, 71] on span "Rates" at bounding box center [817, 76] width 22 height 11
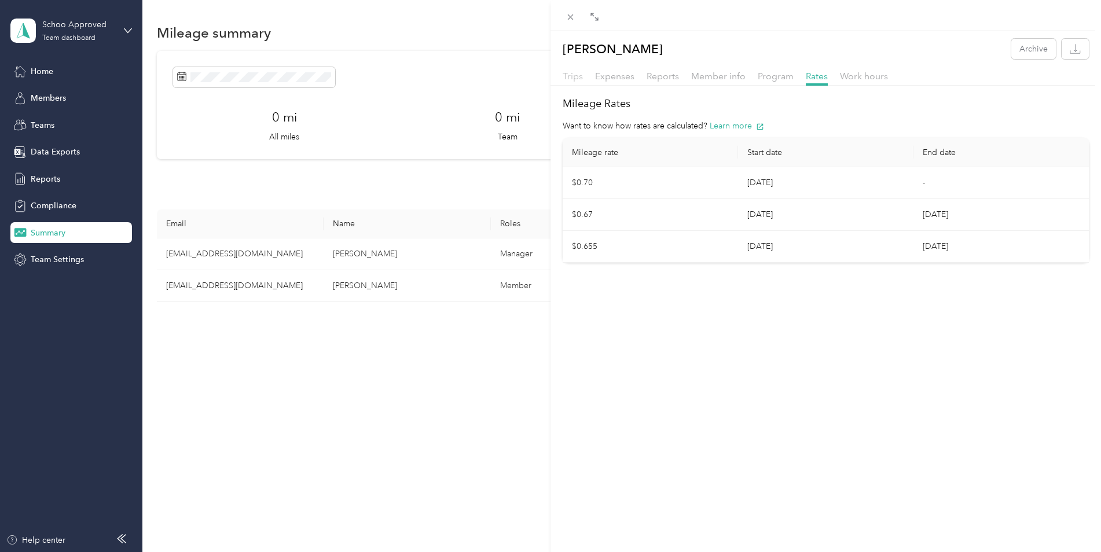
click at [577, 79] on span "Trips" at bounding box center [573, 76] width 20 height 11
